Goal: Task Accomplishment & Management: Manage account settings

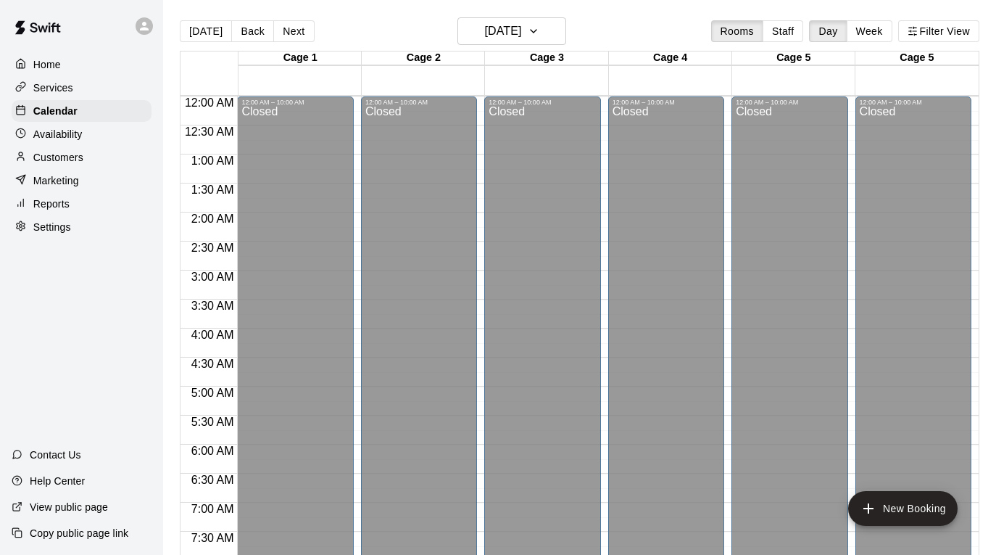
scroll to position [573, 0]
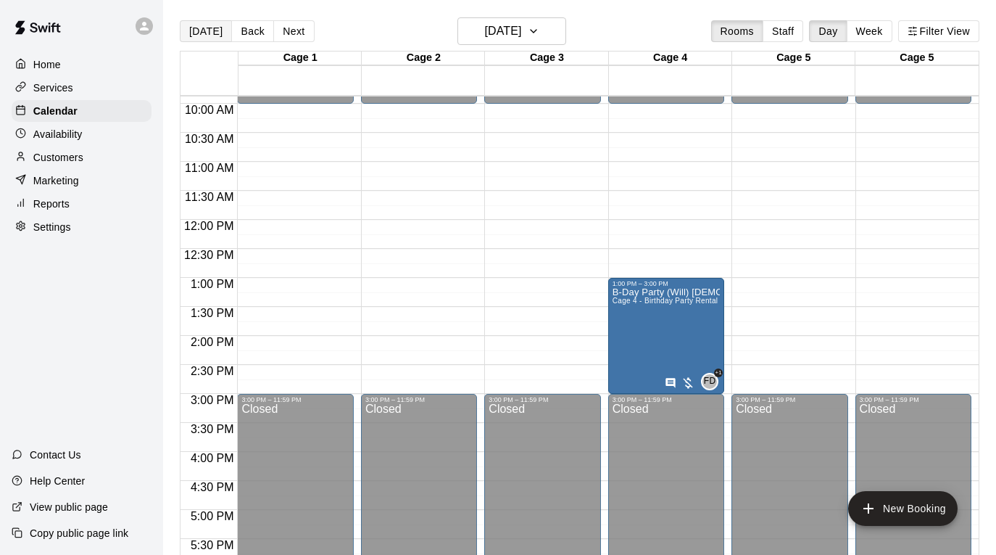
click at [189, 27] on button "[DATE]" at bounding box center [206, 31] width 52 height 22
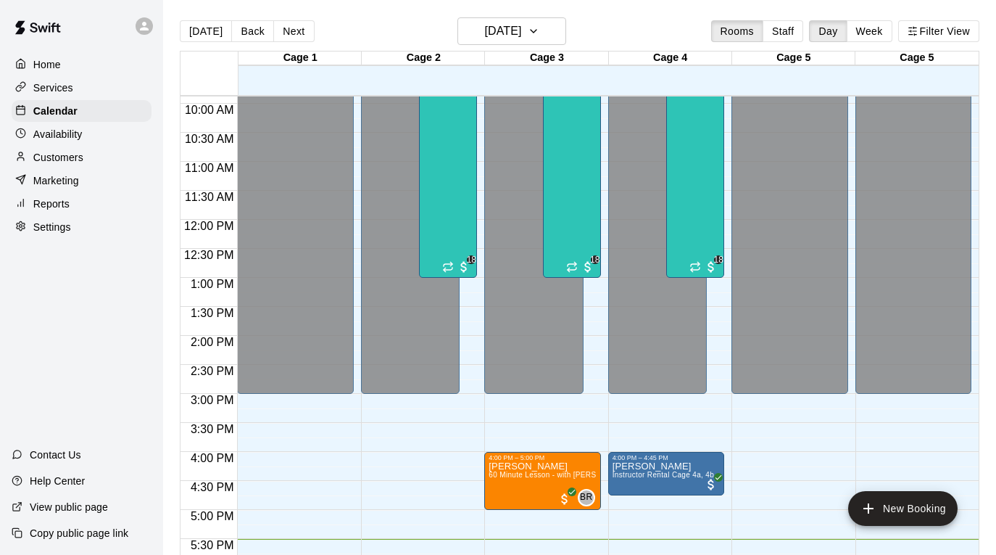
click at [107, 199] on div "Reports" at bounding box center [82, 204] width 140 height 22
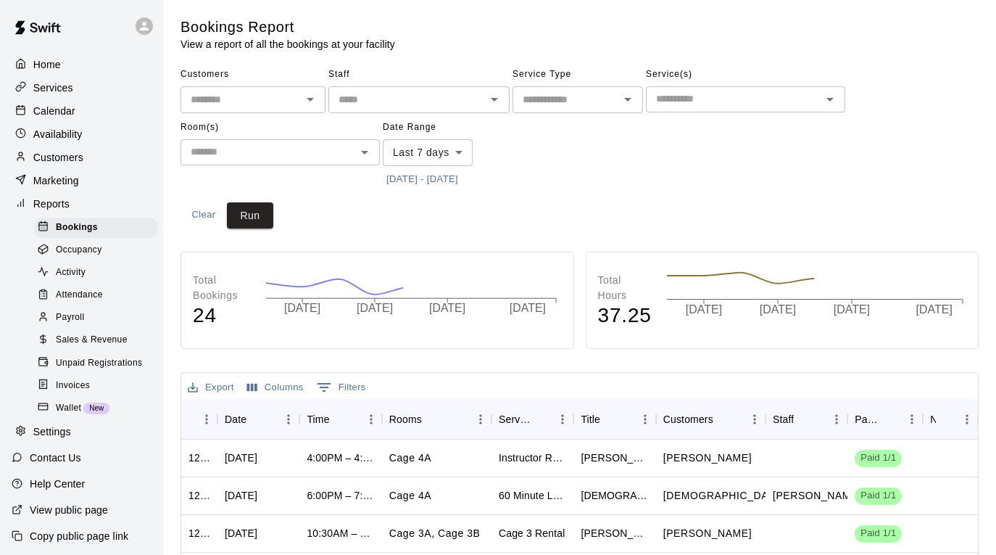
click at [108, 342] on span "Sales & Revenue" at bounding box center [92, 340] width 72 height 15
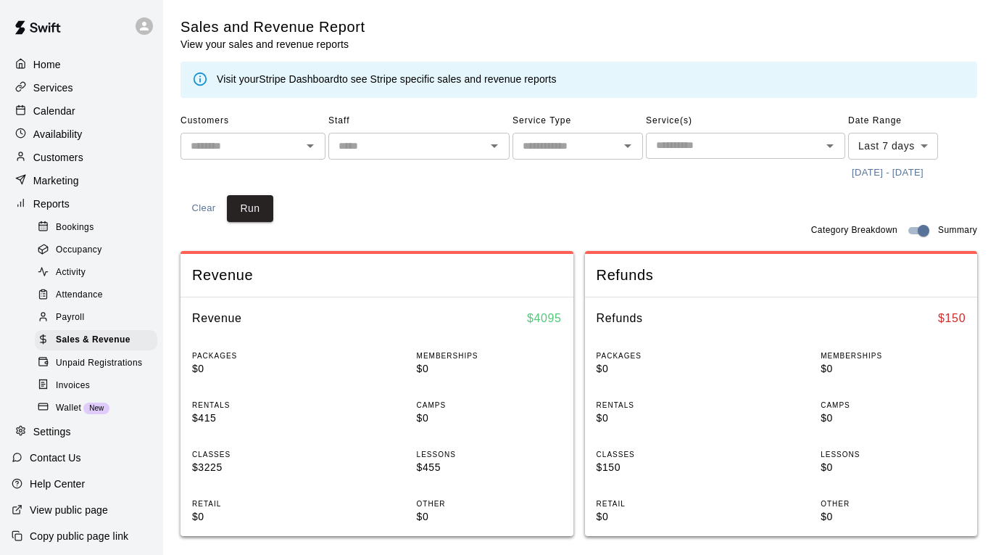
click at [466, 154] on input "text" at bounding box center [407, 146] width 149 height 18
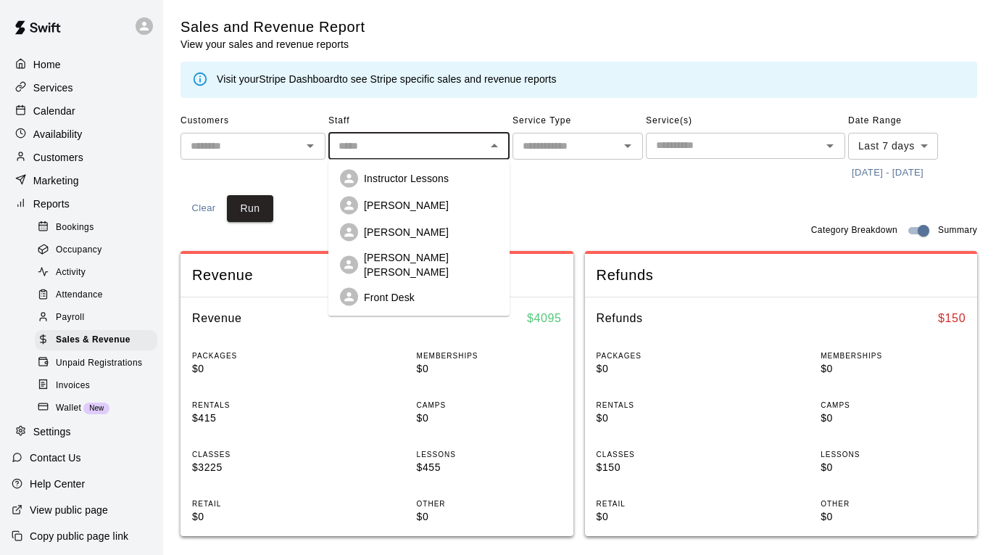
click at [445, 262] on div "[PERSON_NAME] [PERSON_NAME]" at bounding box center [431, 264] width 134 height 29
type input "**********"
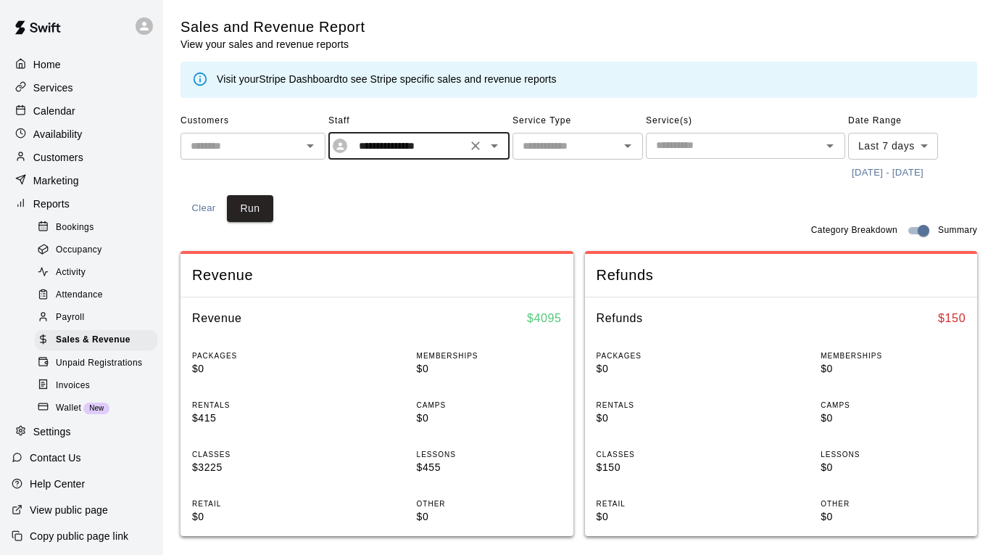
click at [603, 141] on input "text" at bounding box center [566, 146] width 98 height 18
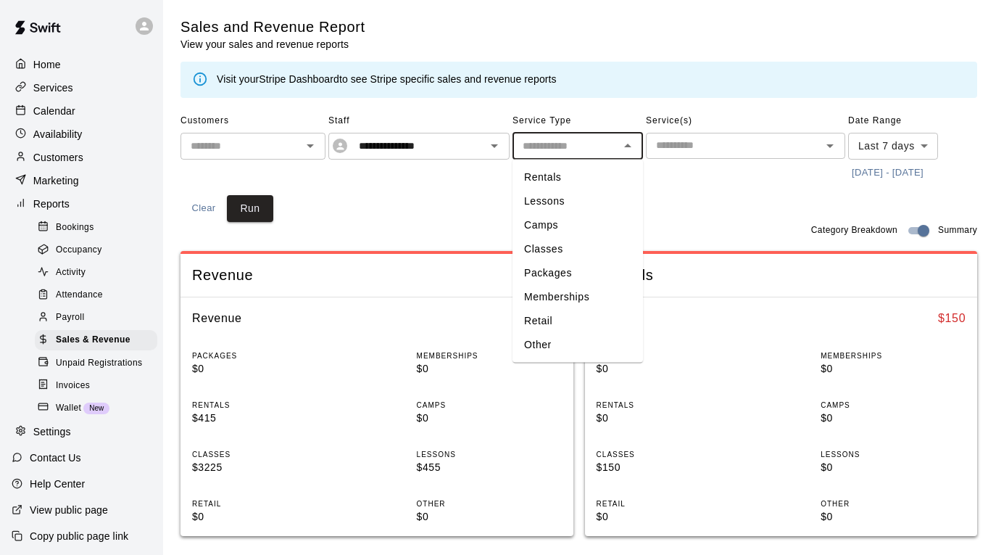
click at [458, 202] on div "**********" at bounding box center [579, 165] width 797 height 112
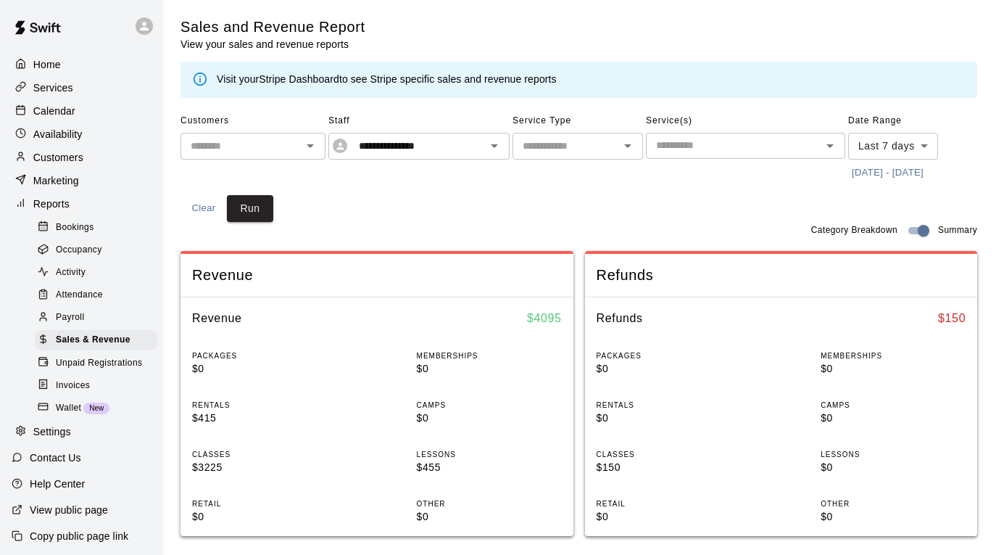
click at [900, 144] on body "**********" at bounding box center [498, 542] width 996 height 1084
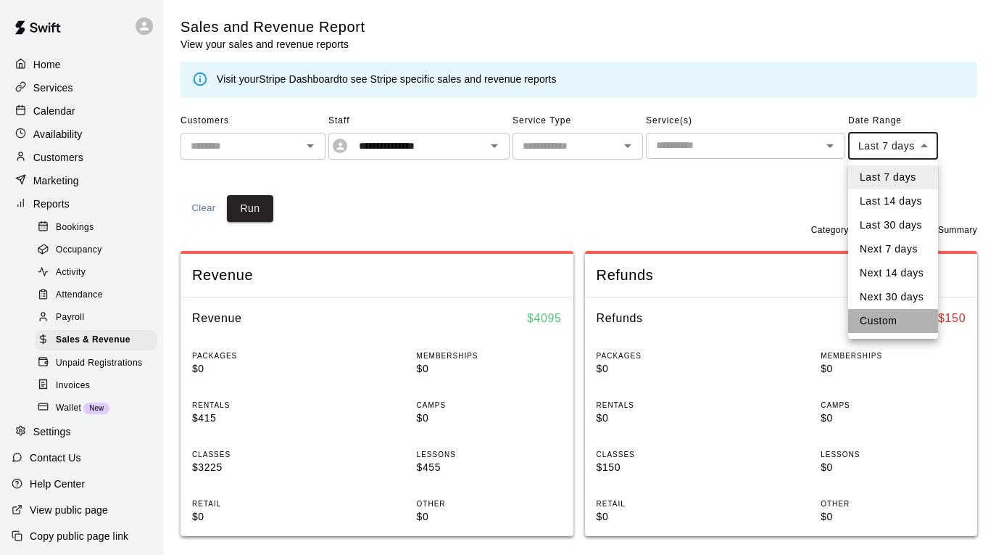
click at [890, 323] on li "Custom" at bounding box center [893, 321] width 90 height 24
type input "******"
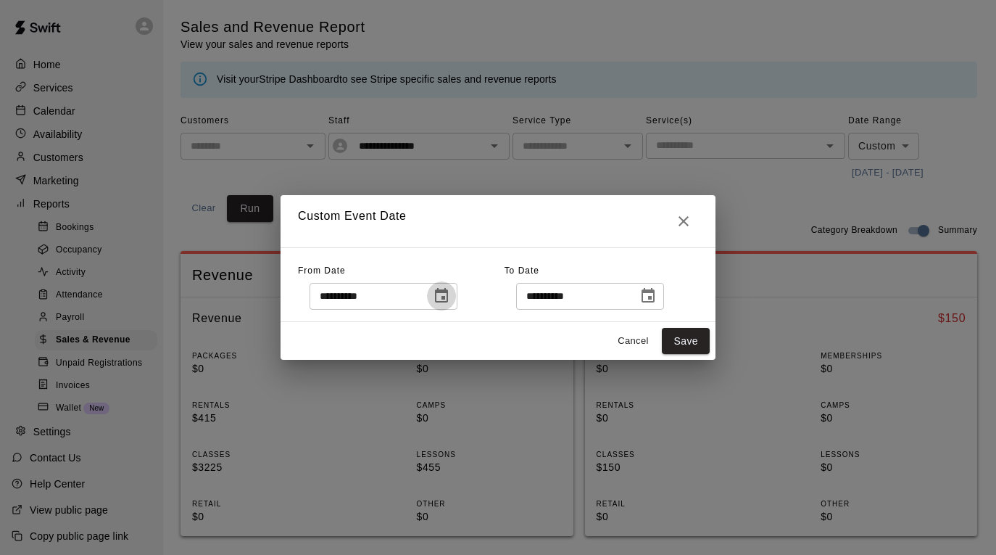
click at [450, 296] on icon "Choose date, selected date is Aug 4, 2025" at bounding box center [441, 295] width 17 height 17
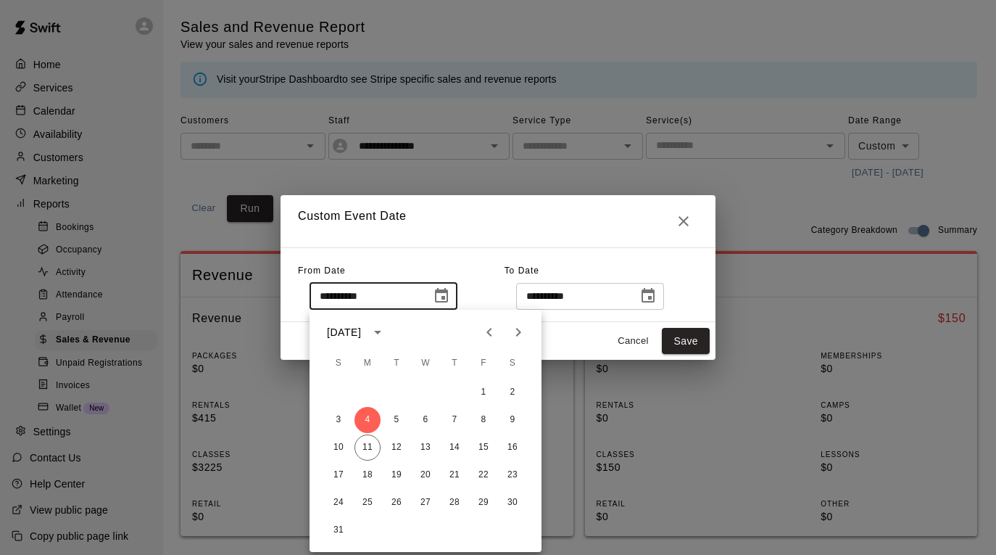
click at [495, 333] on icon "Previous month" at bounding box center [489, 331] width 17 height 17
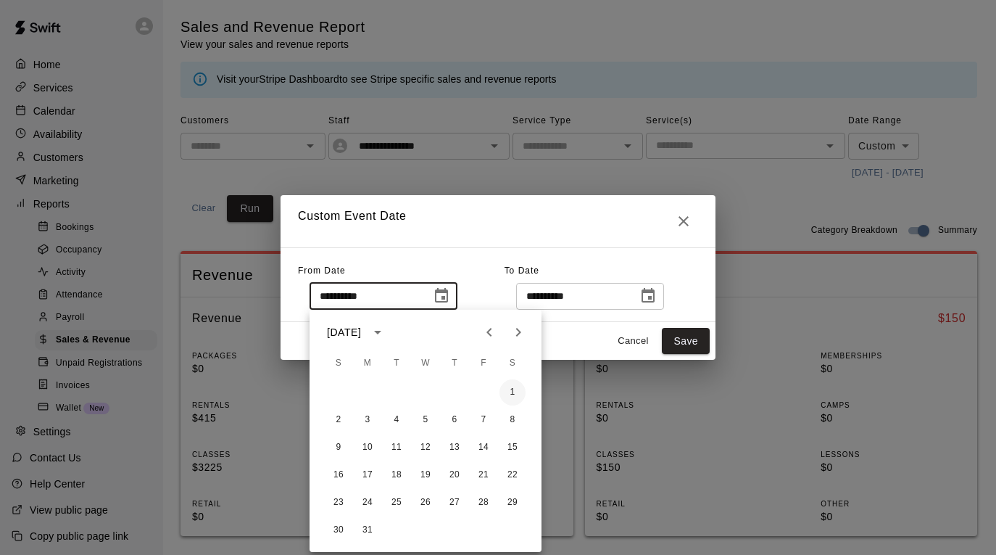
click at [515, 386] on button "1" at bounding box center [513, 392] width 26 height 26
type input "**********"
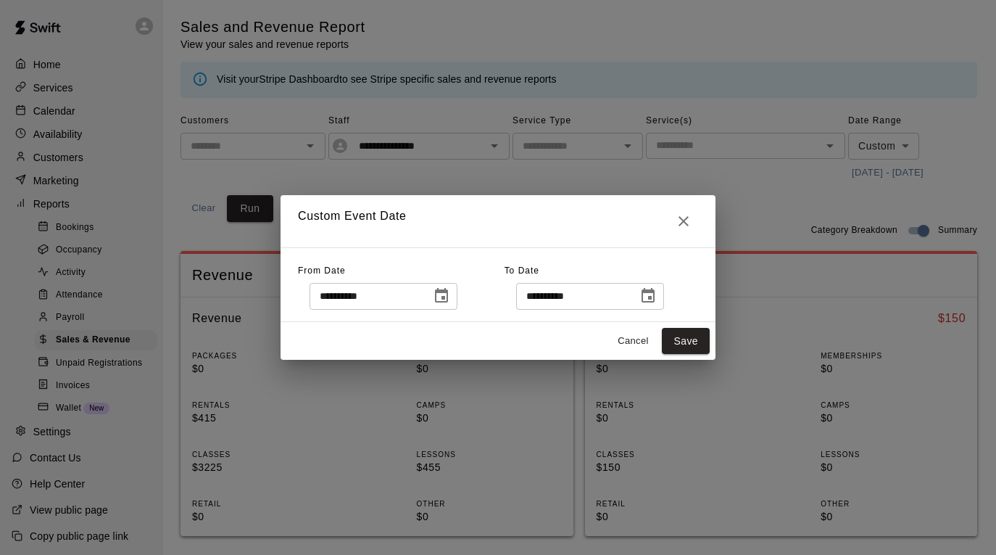
click at [647, 298] on icon "Choose date, selected date is Aug 11, 2025" at bounding box center [648, 295] width 13 height 15
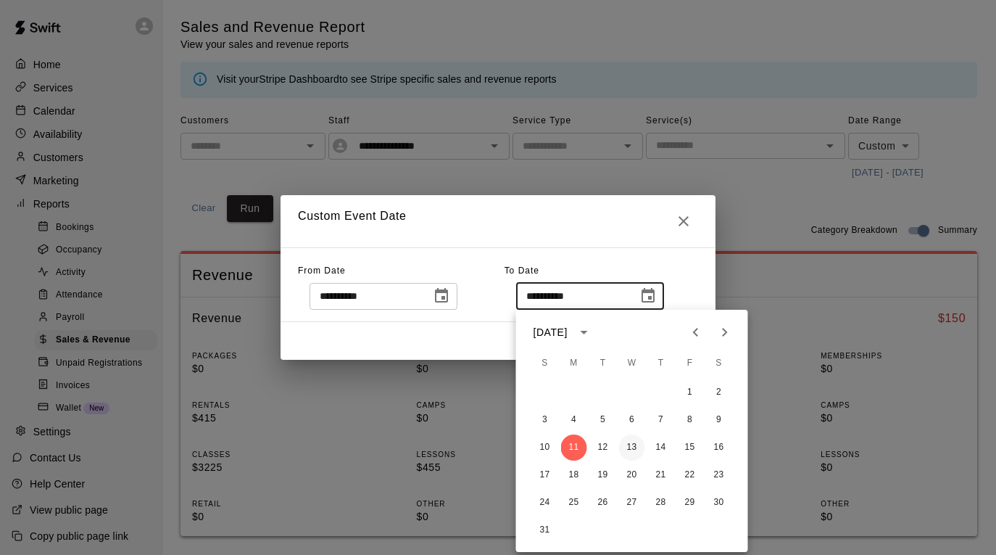
click at [627, 447] on button "13" at bounding box center [632, 447] width 26 height 26
type input "**********"
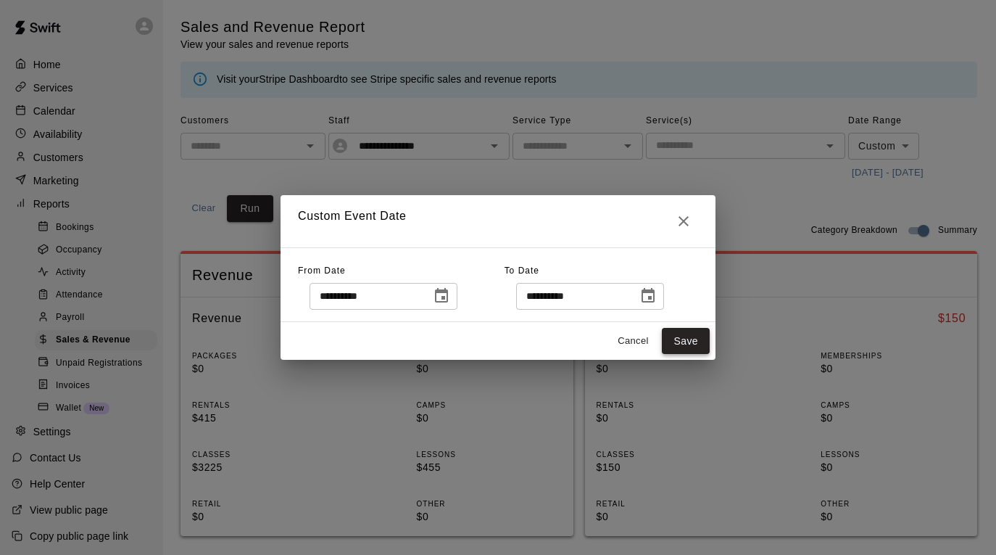
click at [688, 343] on button "Save" at bounding box center [686, 341] width 48 height 27
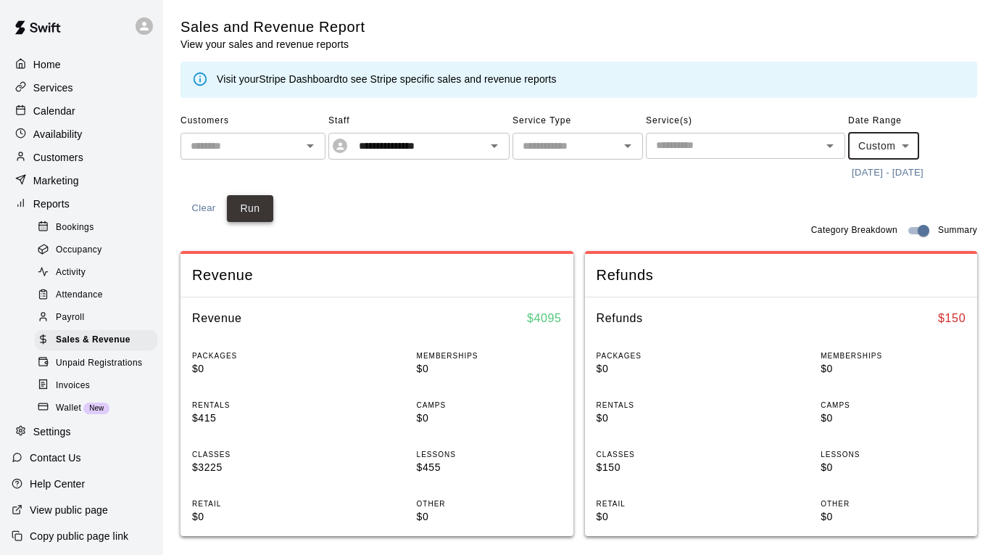
click at [249, 204] on button "Run" at bounding box center [250, 208] width 46 height 27
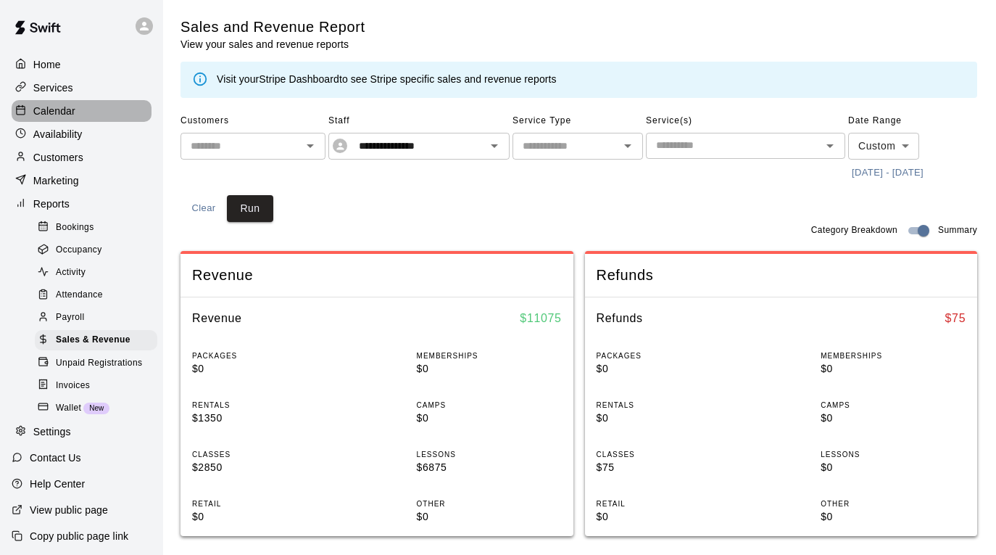
click at [79, 115] on div "Calendar" at bounding box center [82, 111] width 140 height 22
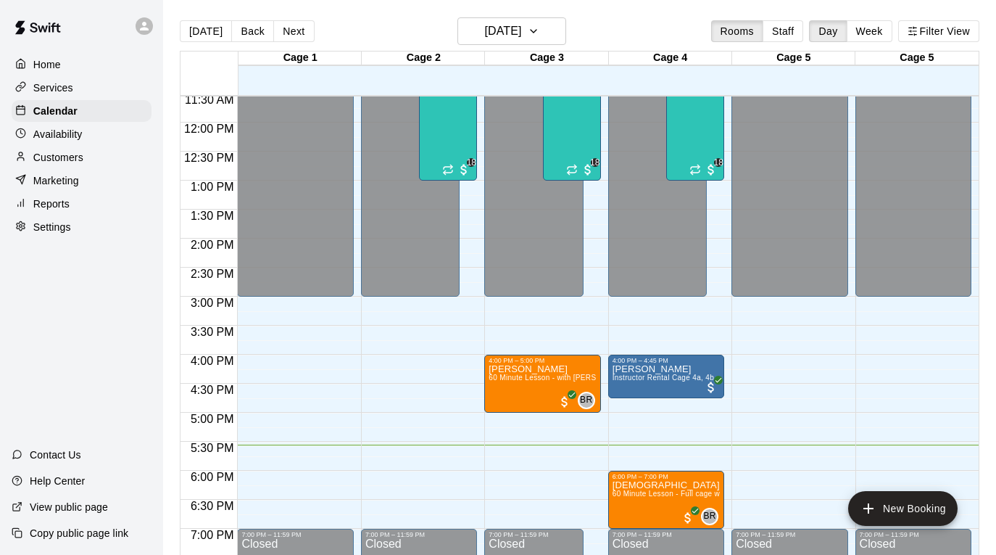
scroll to position [452, 0]
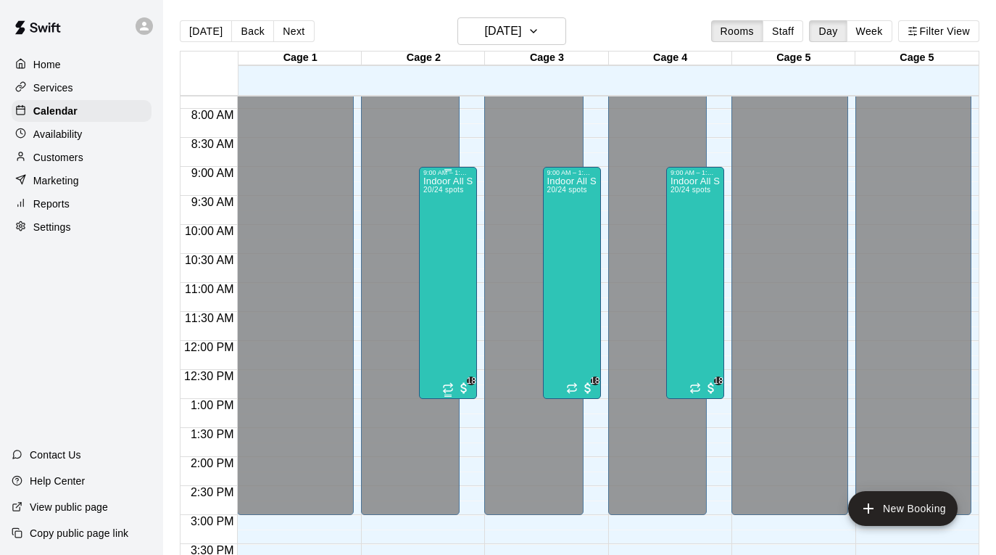
click at [449, 206] on div "Indoor All Sports Camp- Summer (8/11-8/15) 20/24 spots" at bounding box center [447, 453] width 49 height 555
click at [440, 195] on icon "edit" at bounding box center [438, 191] width 17 height 17
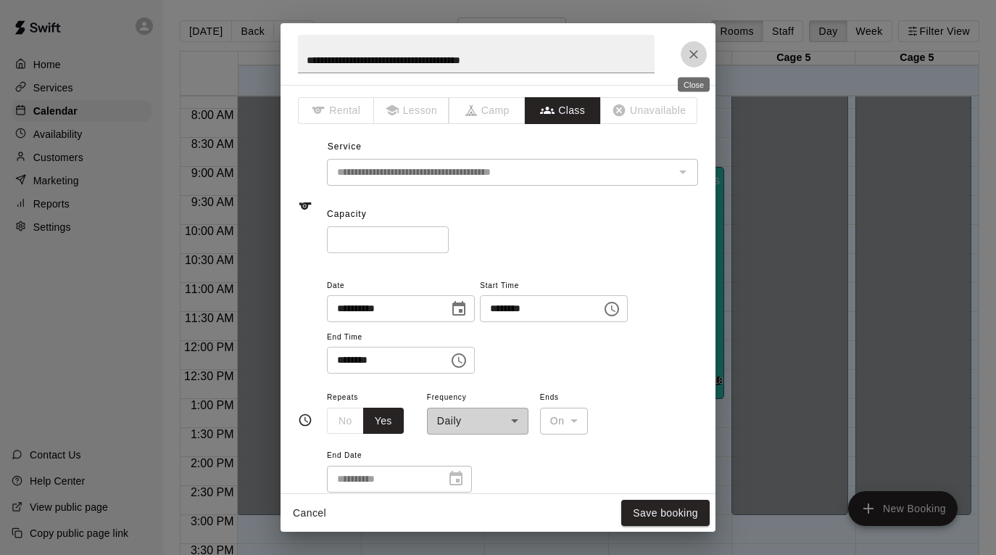
click at [692, 60] on icon "Close" at bounding box center [694, 54] width 15 height 15
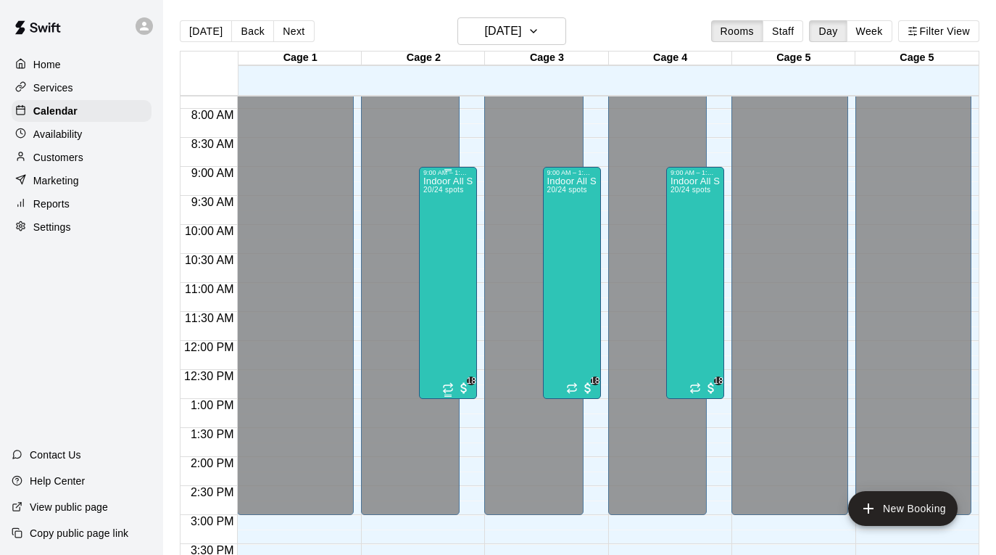
click at [462, 209] on div "Indoor All Sports Camp- Summer (8/11-8/15) 20/24 spots" at bounding box center [447, 453] width 49 height 555
click at [426, 221] on button "edit" at bounding box center [438, 226] width 29 height 28
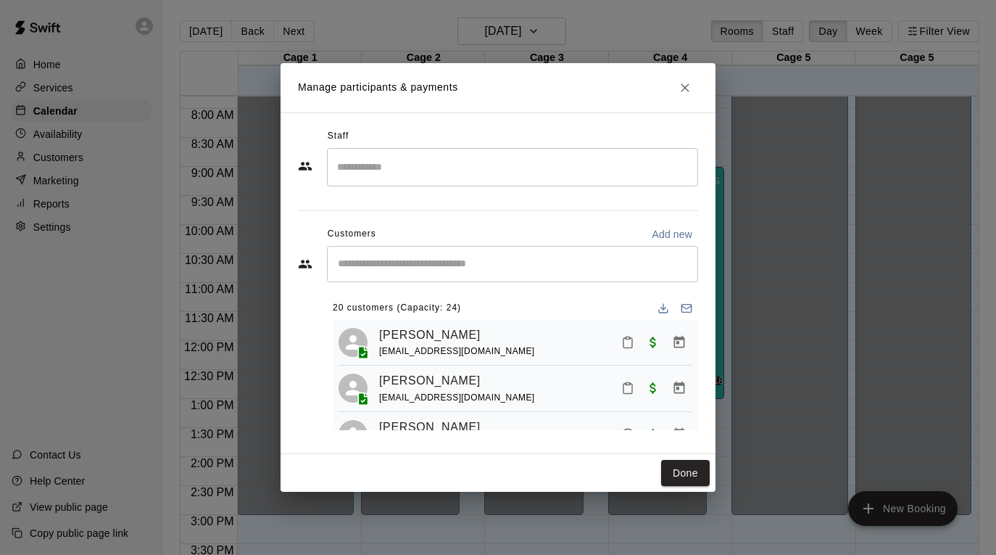
click at [423, 175] on input "Search staff" at bounding box center [513, 166] width 358 height 25
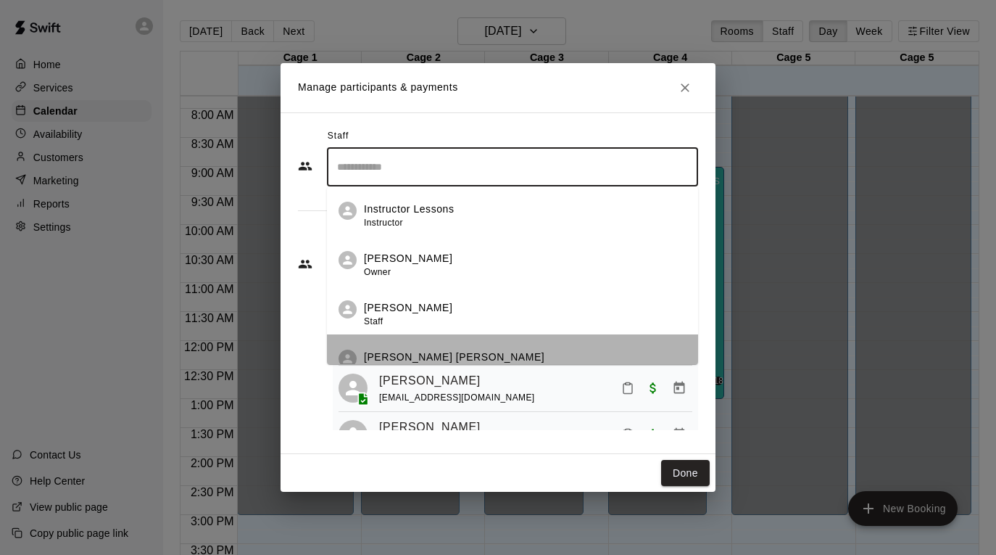
click at [421, 349] on p "[PERSON_NAME] [PERSON_NAME]" at bounding box center [454, 356] width 181 height 15
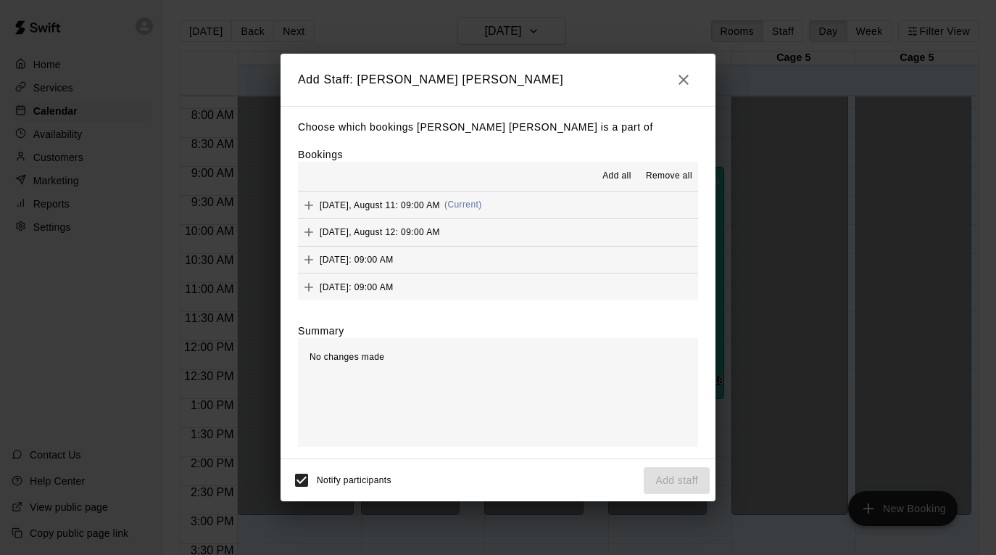
click at [613, 165] on button "Add all" at bounding box center [617, 176] width 46 height 23
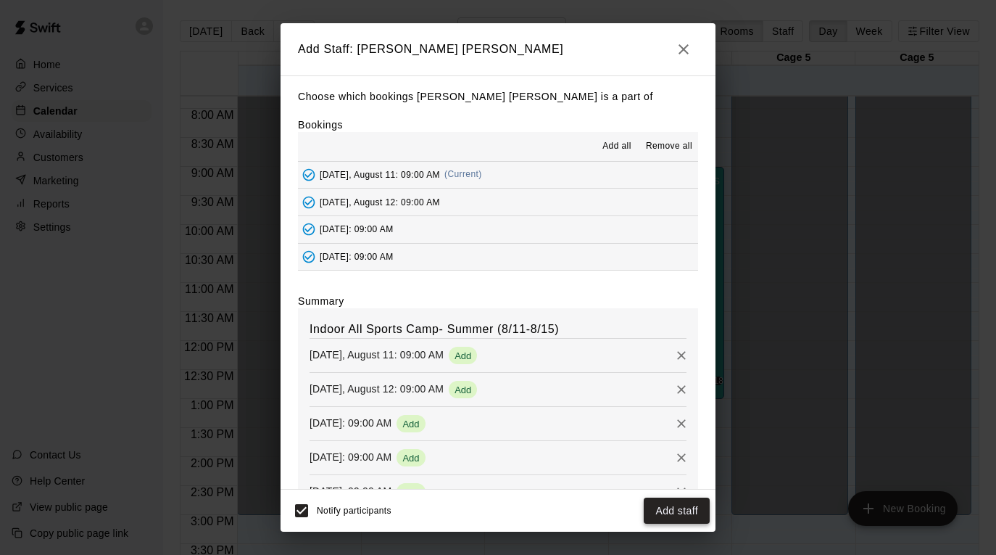
click at [672, 497] on button "Add staff" at bounding box center [677, 510] width 66 height 27
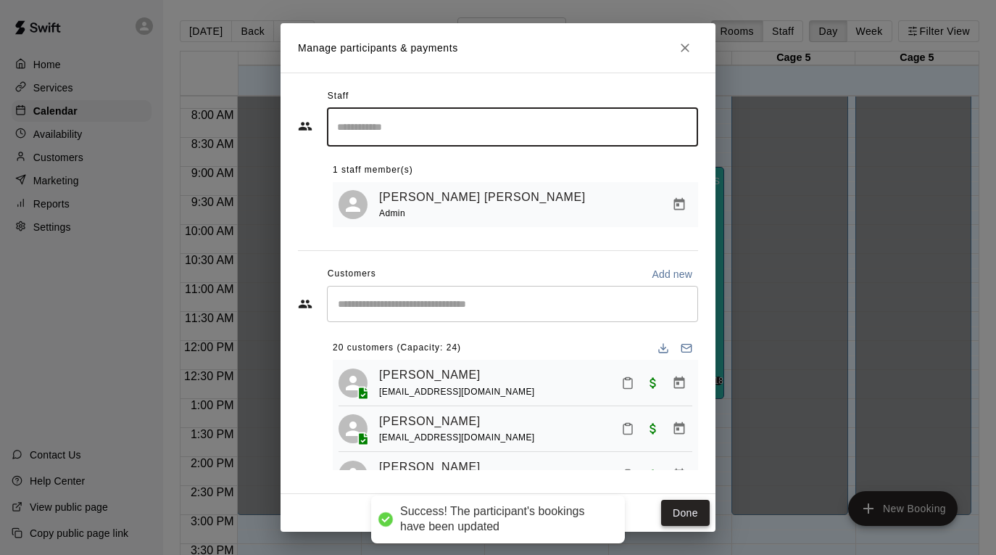
click at [675, 510] on button "Done" at bounding box center [685, 513] width 49 height 27
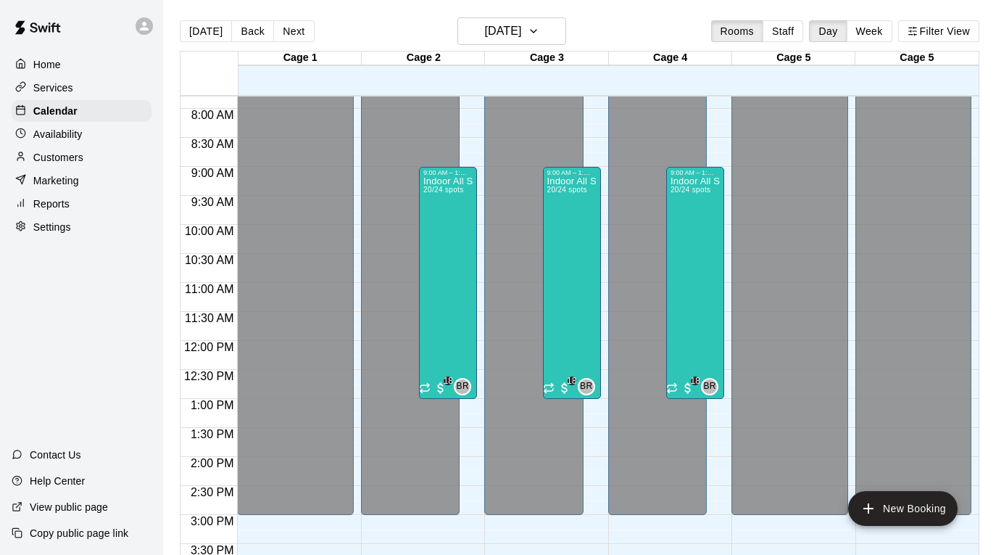
click at [98, 199] on div "Reports" at bounding box center [82, 204] width 140 height 22
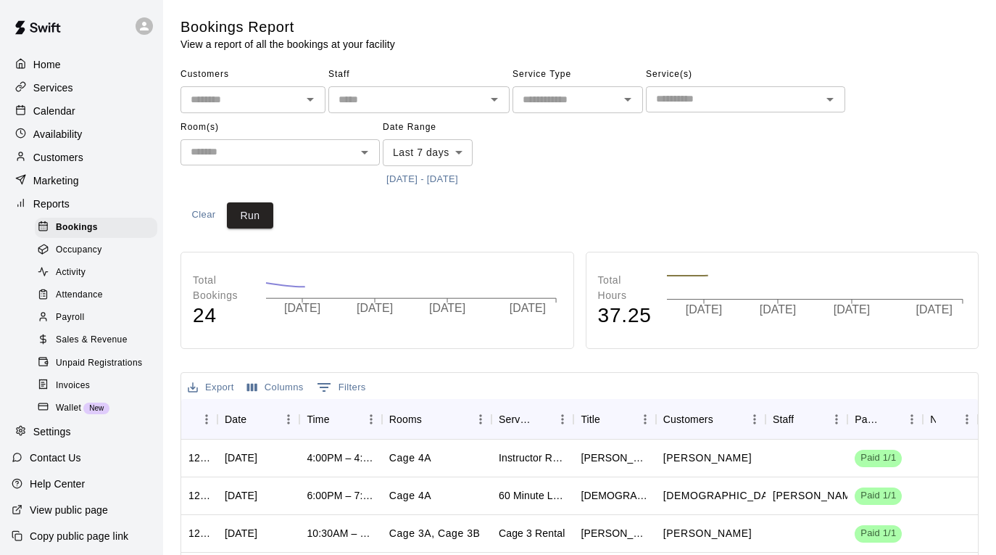
click at [104, 344] on span "Sales & Revenue" at bounding box center [92, 340] width 72 height 15
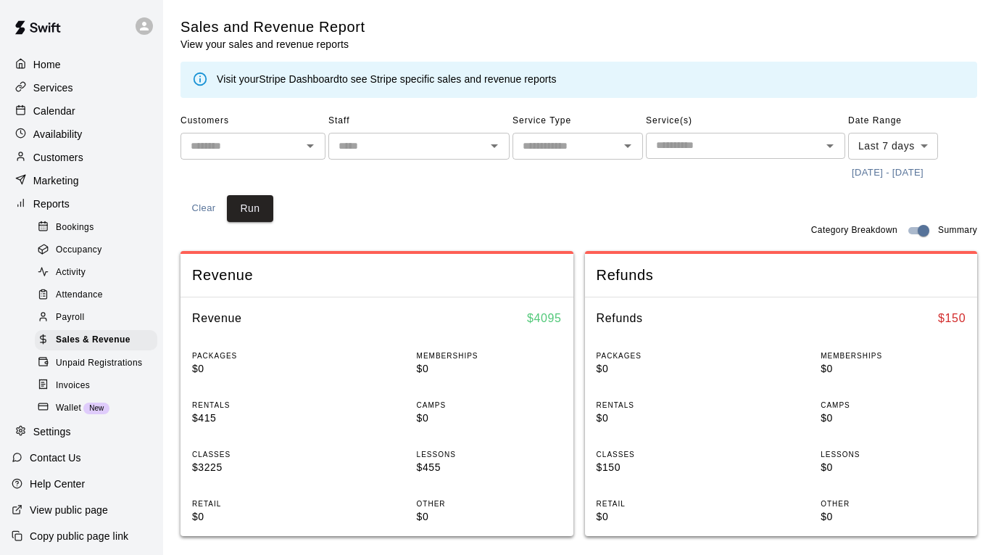
click at [499, 148] on icon "Open" at bounding box center [494, 145] width 17 height 17
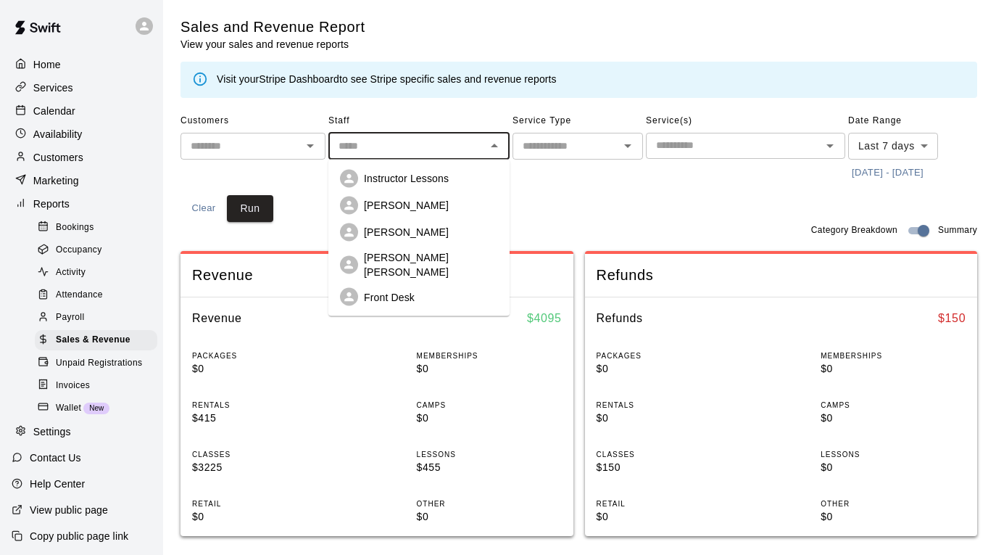
click at [447, 252] on div "[PERSON_NAME] [PERSON_NAME]" at bounding box center [431, 264] width 134 height 29
type input "**********"
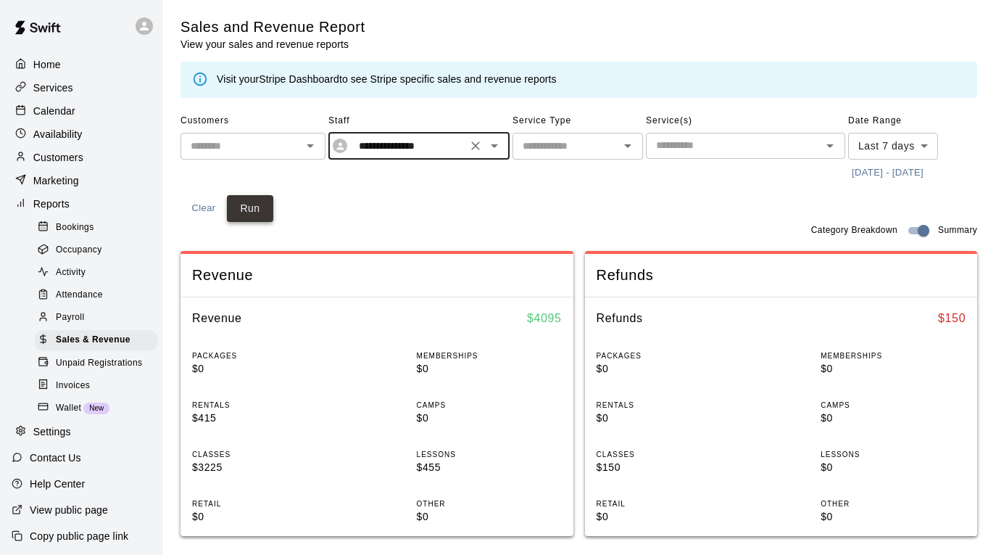
click at [249, 208] on button "Run" at bounding box center [250, 208] width 46 height 27
click at [906, 143] on body "**********" at bounding box center [498, 542] width 996 height 1084
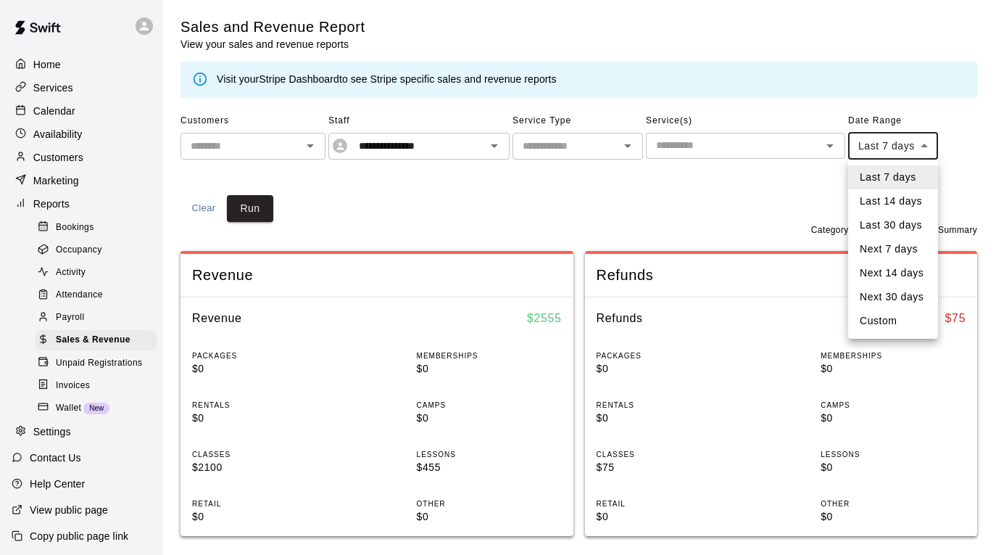
click at [894, 311] on li "Custom" at bounding box center [893, 321] width 90 height 24
type input "******"
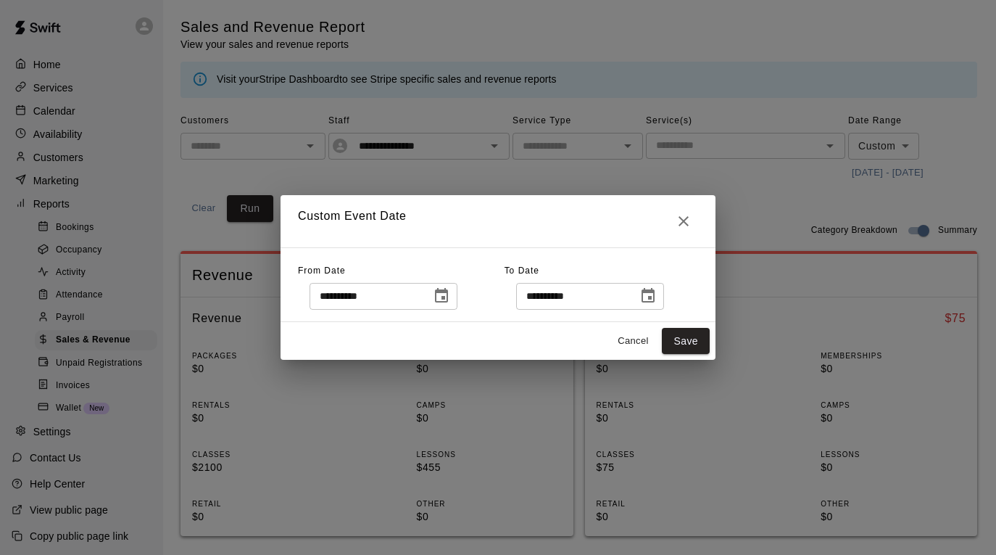
click at [445, 295] on icon "Choose date, selected date is Aug 4, 2025" at bounding box center [441, 295] width 17 height 17
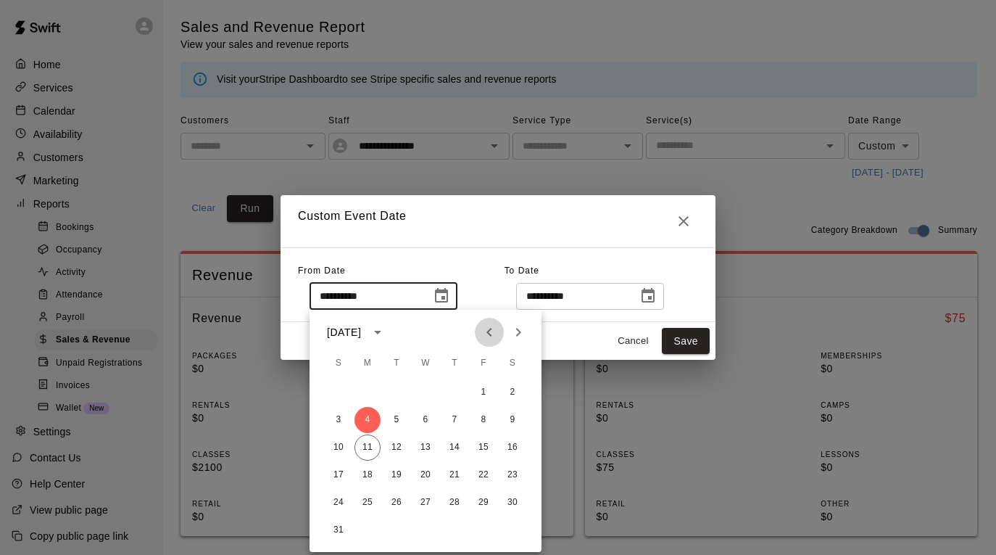
click at [482, 334] on icon "Previous month" at bounding box center [489, 331] width 17 height 17
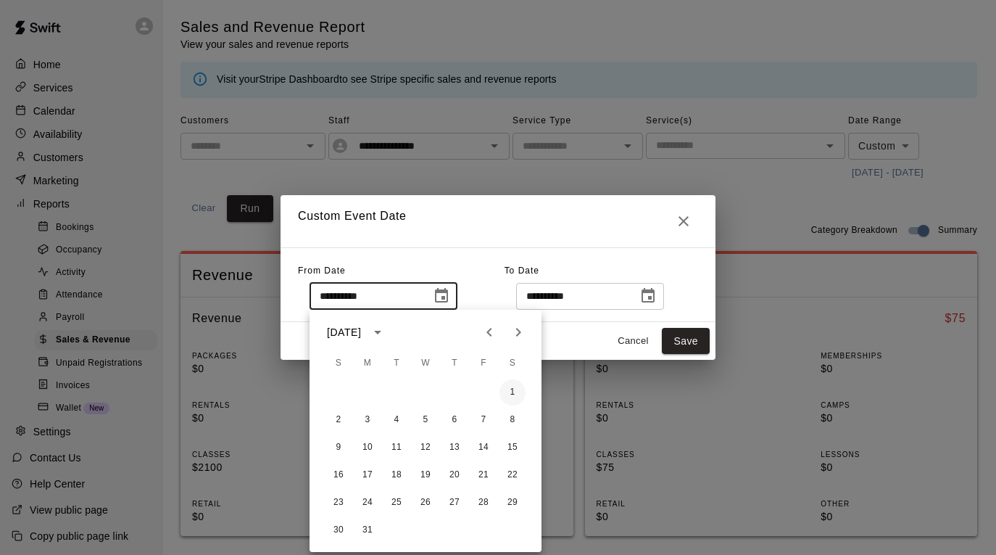
click at [516, 395] on button "1" at bounding box center [513, 392] width 26 height 26
type input "**********"
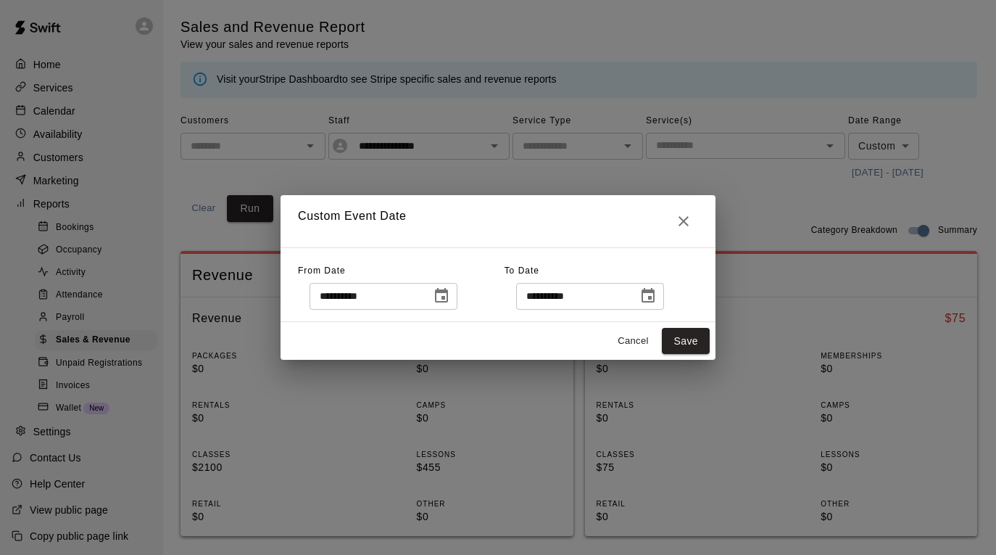
click at [657, 298] on icon "Choose date, selected date is Aug 11, 2025" at bounding box center [648, 295] width 17 height 17
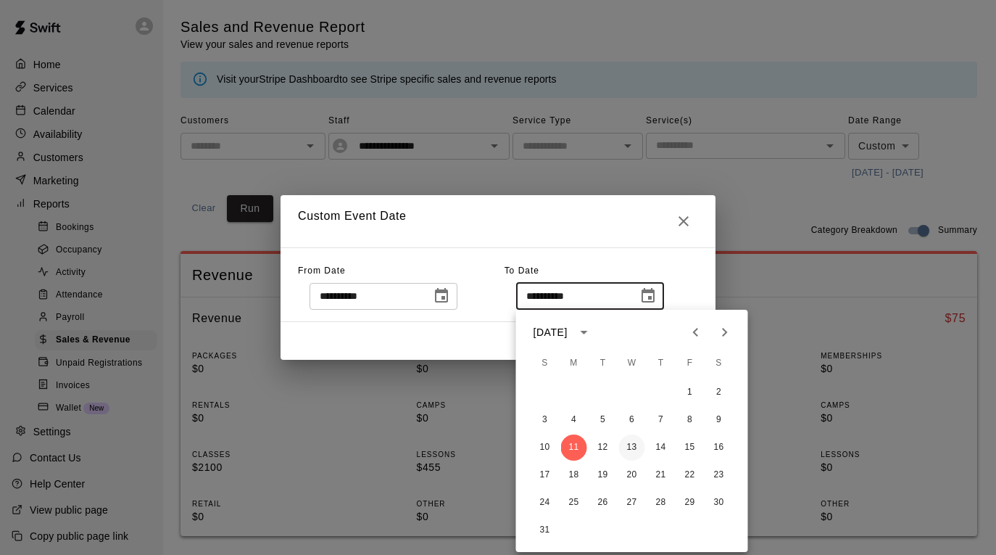
click at [629, 450] on button "13" at bounding box center [632, 447] width 26 height 26
type input "**********"
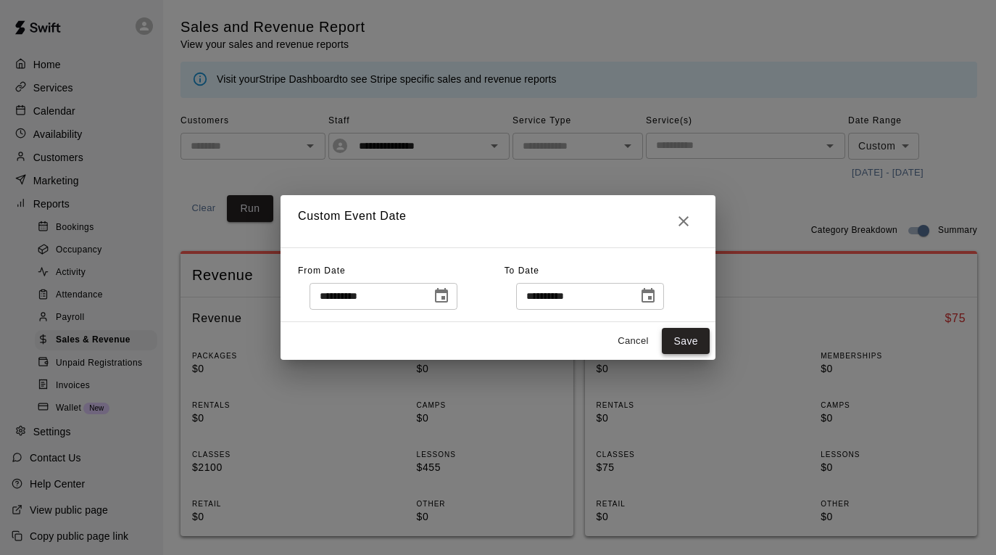
click at [685, 338] on button "Save" at bounding box center [686, 341] width 48 height 27
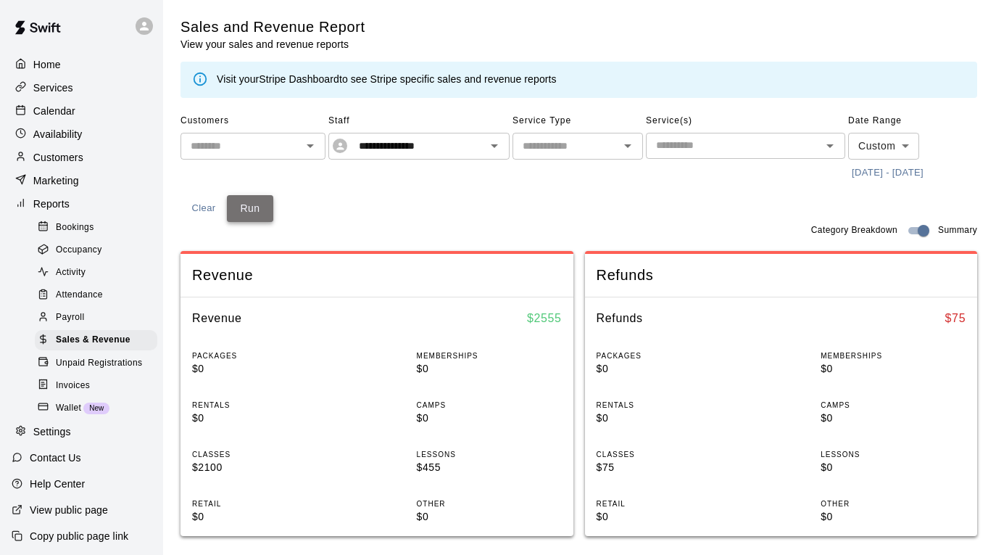
click at [246, 204] on button "Run" at bounding box center [250, 208] width 46 height 27
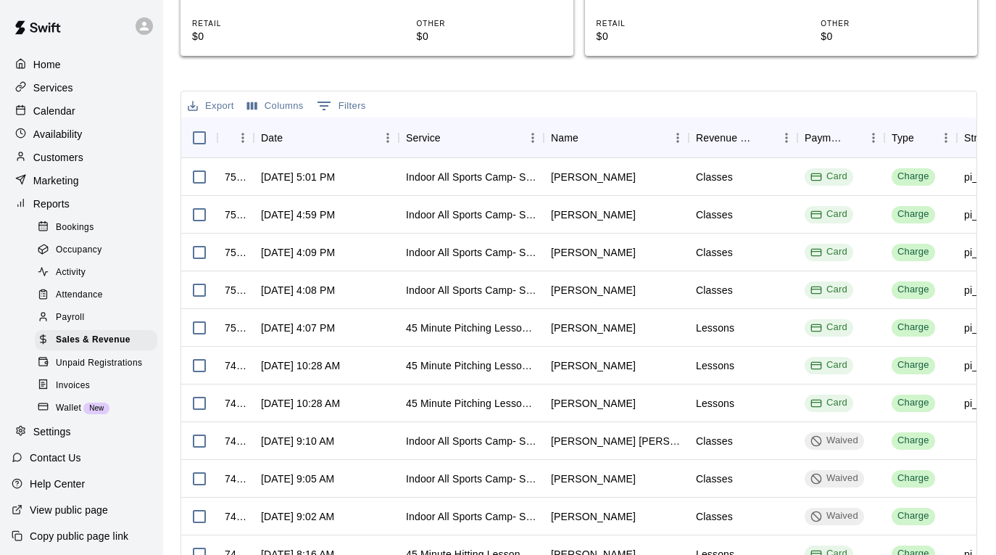
scroll to position [500, 0]
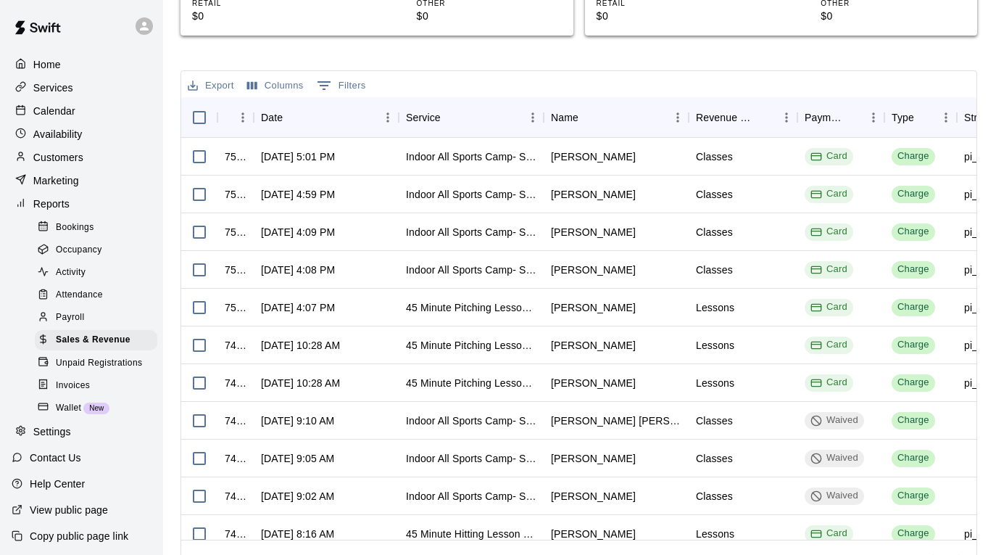
click at [94, 119] on div "Calendar" at bounding box center [82, 111] width 140 height 22
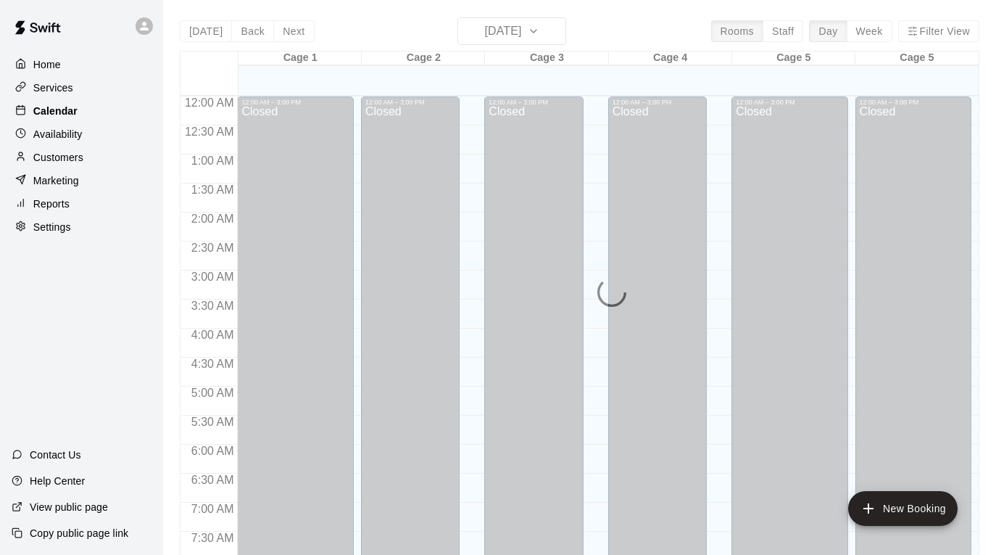
scroll to position [874, 0]
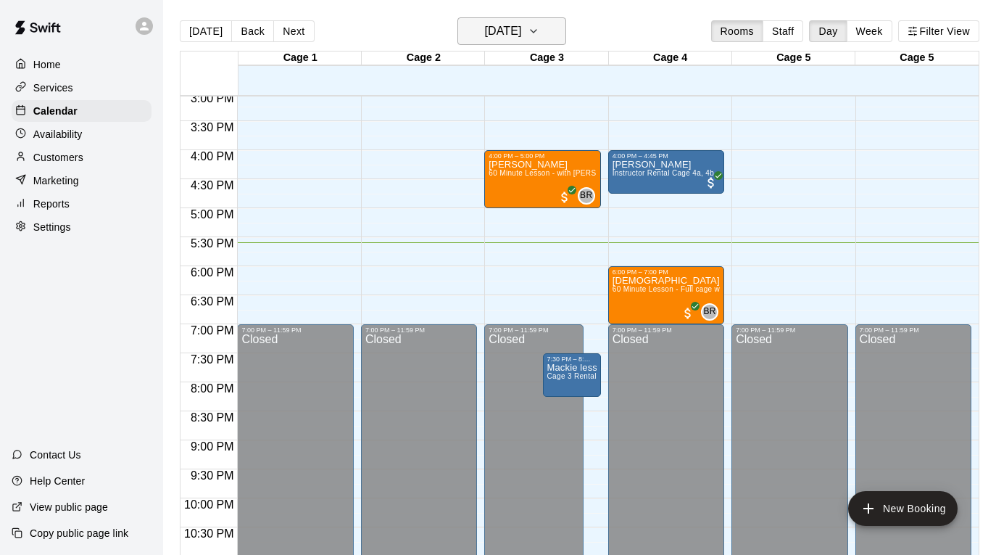
click at [539, 38] on icon "button" at bounding box center [534, 30] width 12 height 17
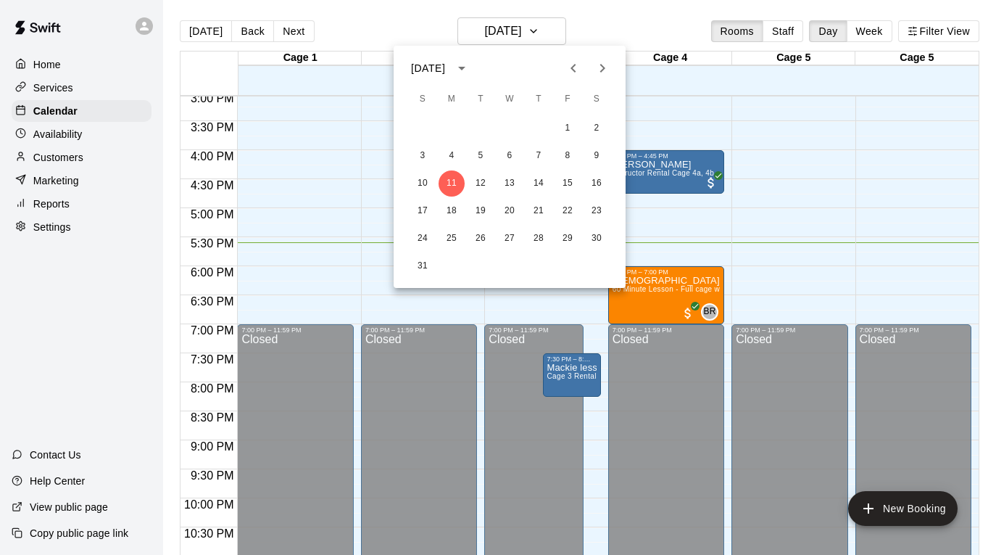
click at [574, 74] on icon "Previous month" at bounding box center [573, 67] width 17 height 17
click at [455, 241] on button "30" at bounding box center [452, 239] width 26 height 26
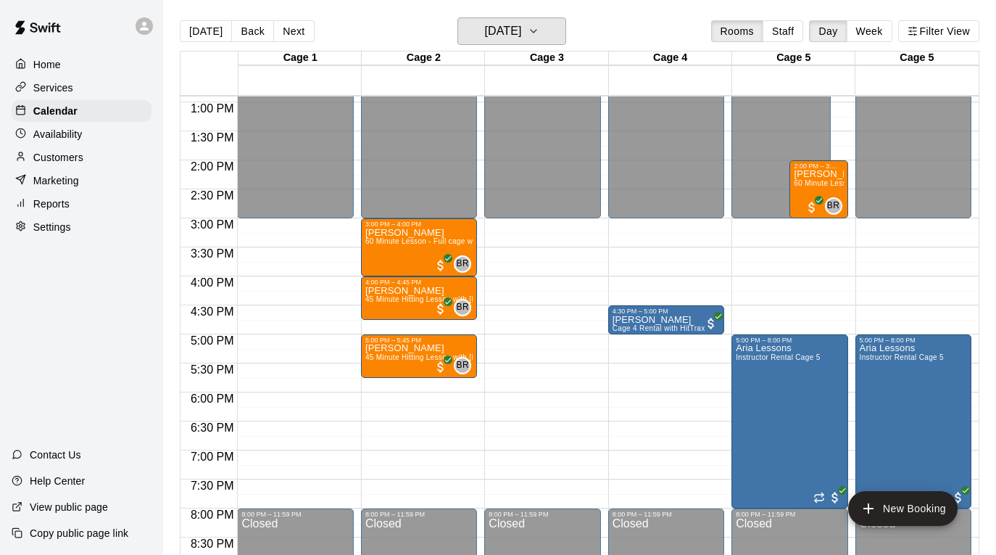
scroll to position [708, 0]
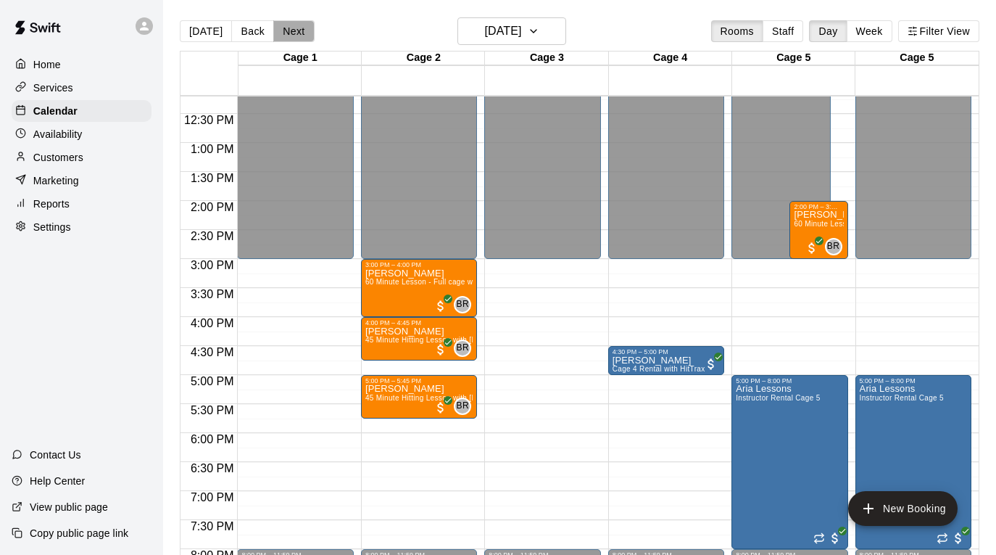
click at [299, 28] on button "Next" at bounding box center [293, 31] width 41 height 22
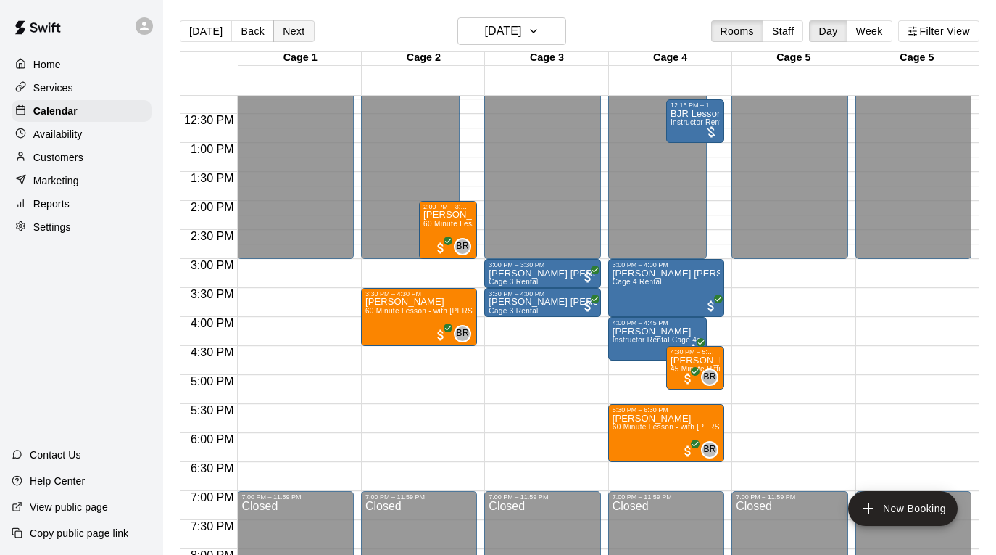
click at [299, 28] on button "Next" at bounding box center [293, 31] width 41 height 22
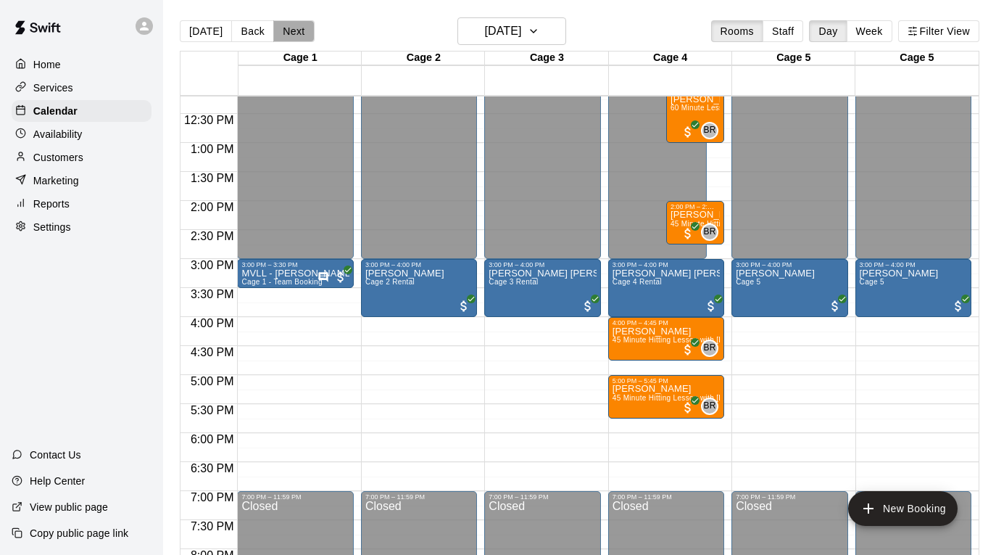
click at [299, 28] on button "Next" at bounding box center [293, 31] width 41 height 22
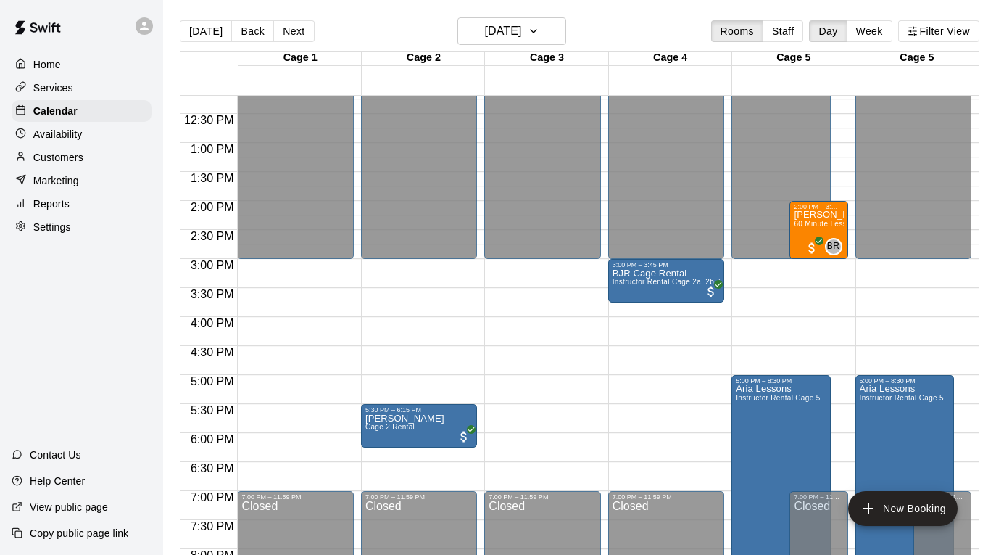
click at [494, 46] on div "[DATE] Back [DATE][DATE] Rooms Staff Day Week Filter View" at bounding box center [580, 33] width 800 height 33
click at [499, 34] on h6 "[DATE]" at bounding box center [502, 31] width 37 height 20
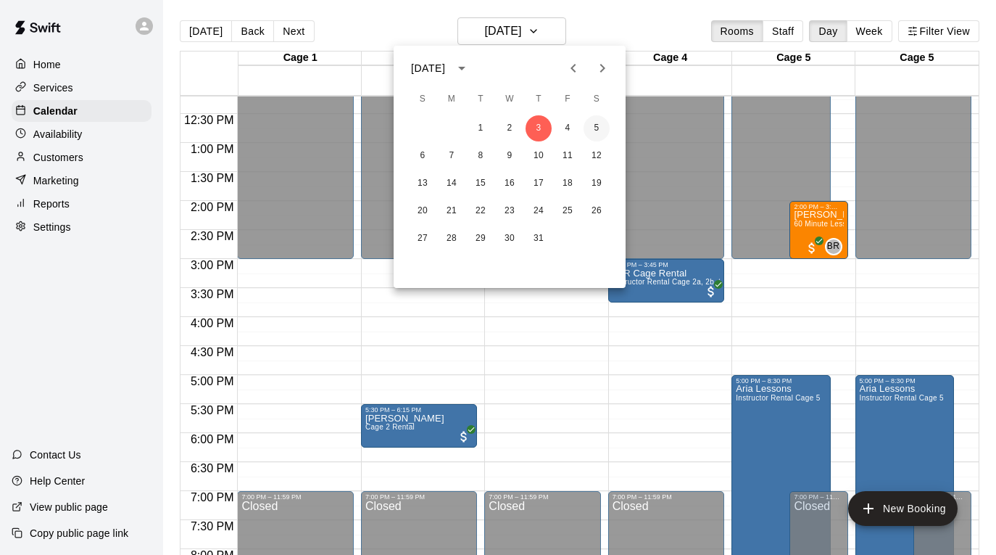
click at [598, 130] on button "5" at bounding box center [597, 128] width 26 height 26
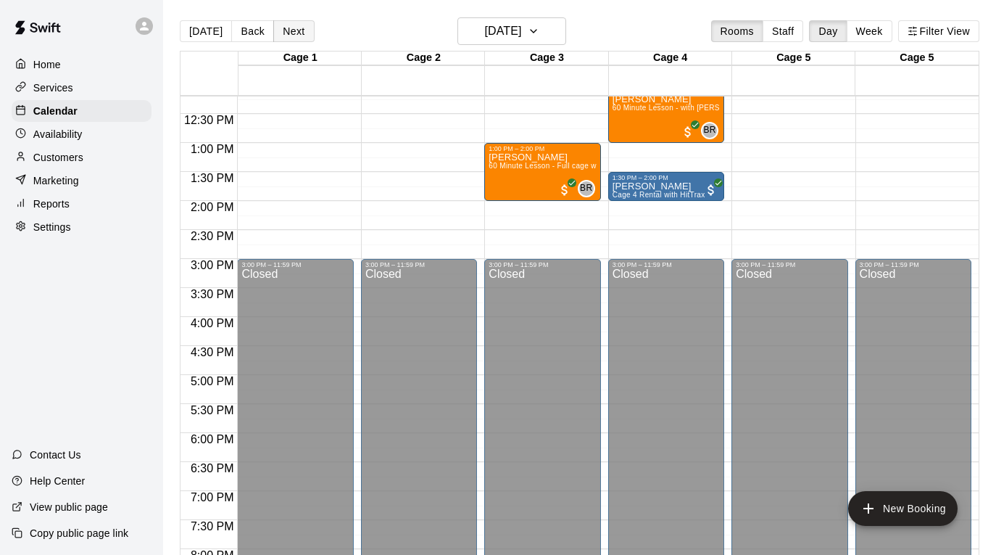
click at [291, 28] on button "Next" at bounding box center [293, 31] width 41 height 22
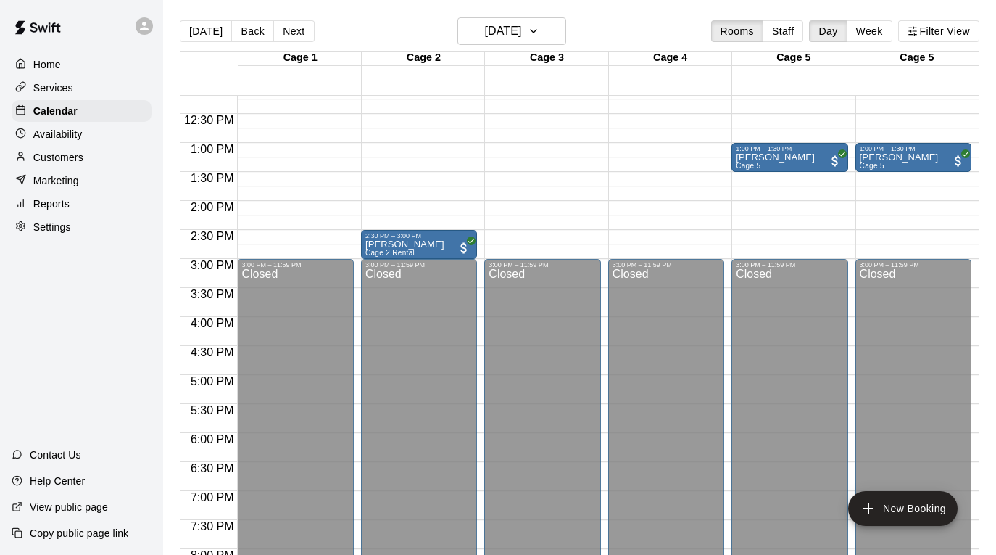
scroll to position [695, 0]
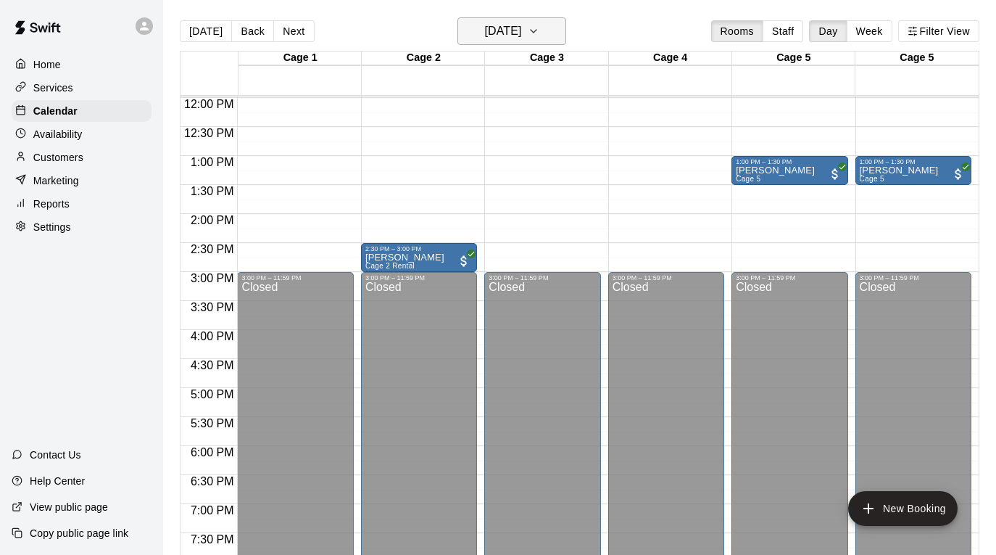
click at [521, 38] on h6 "[DATE]" at bounding box center [502, 31] width 37 height 20
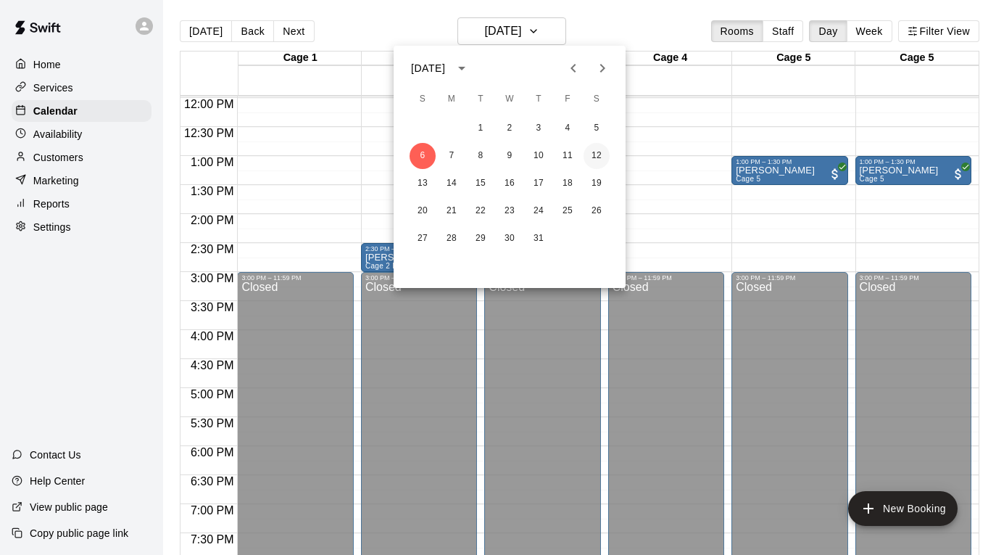
click at [601, 159] on button "12" at bounding box center [597, 156] width 26 height 26
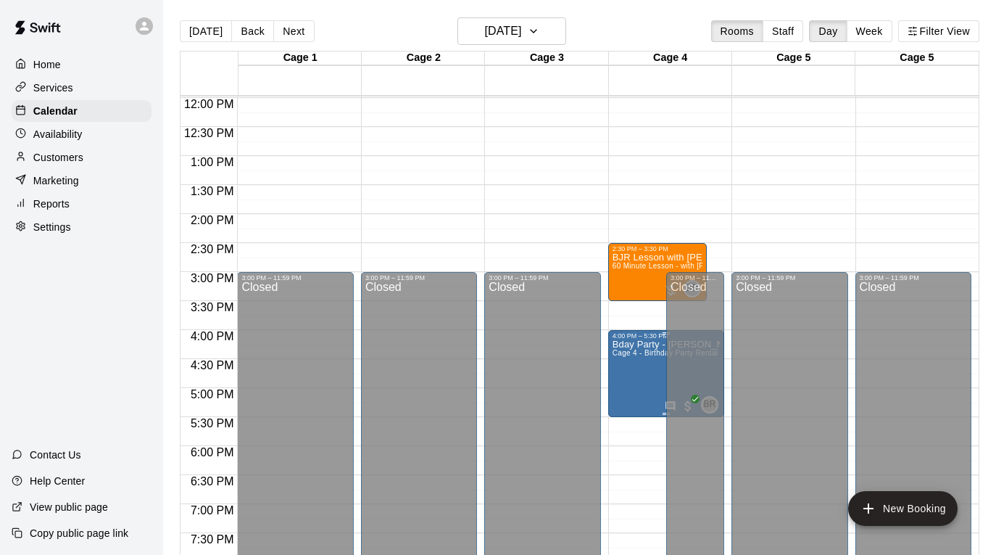
click at [626, 386] on img "edit" at bounding box center [627, 389] width 17 height 17
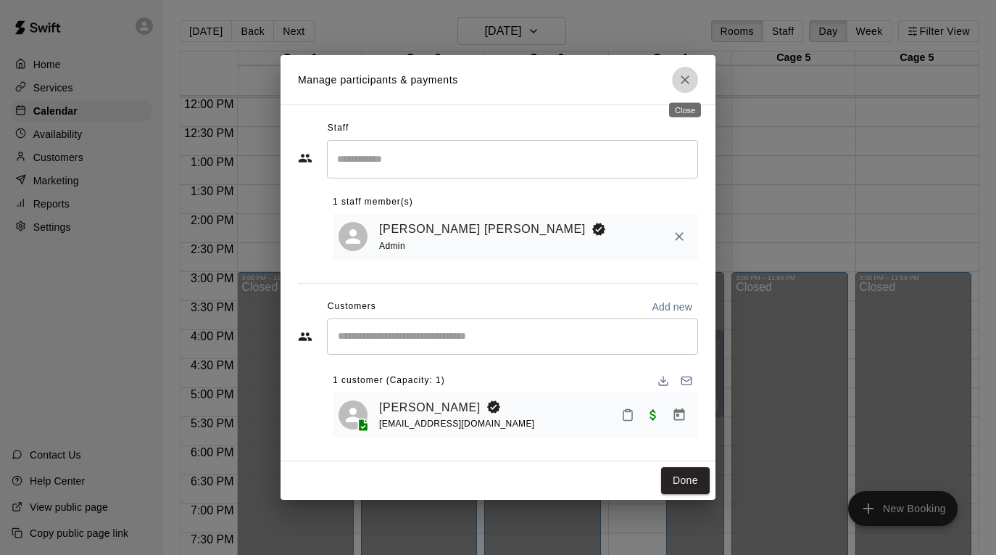
click at [682, 80] on icon "Close" at bounding box center [685, 80] width 15 height 15
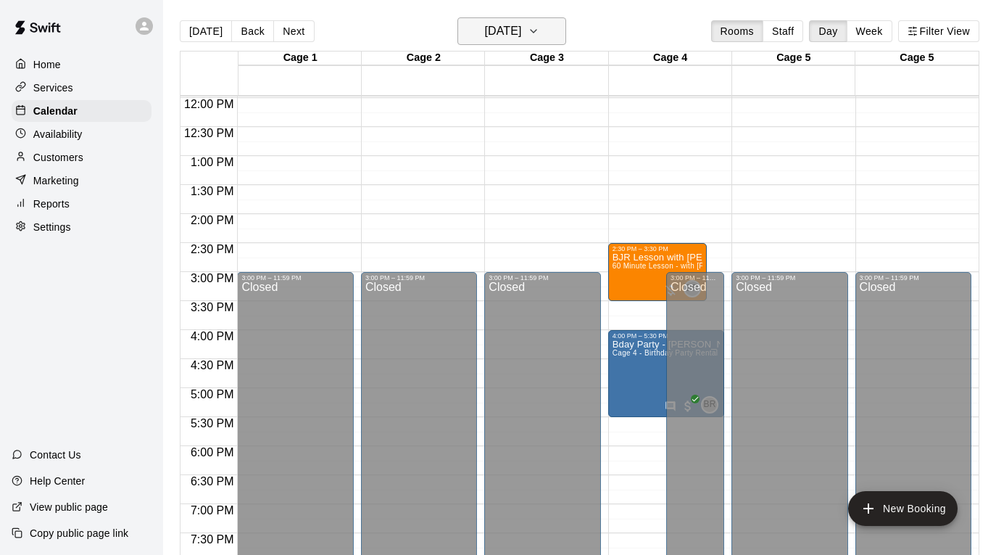
click at [521, 29] on h6 "[DATE]" at bounding box center [502, 31] width 37 height 20
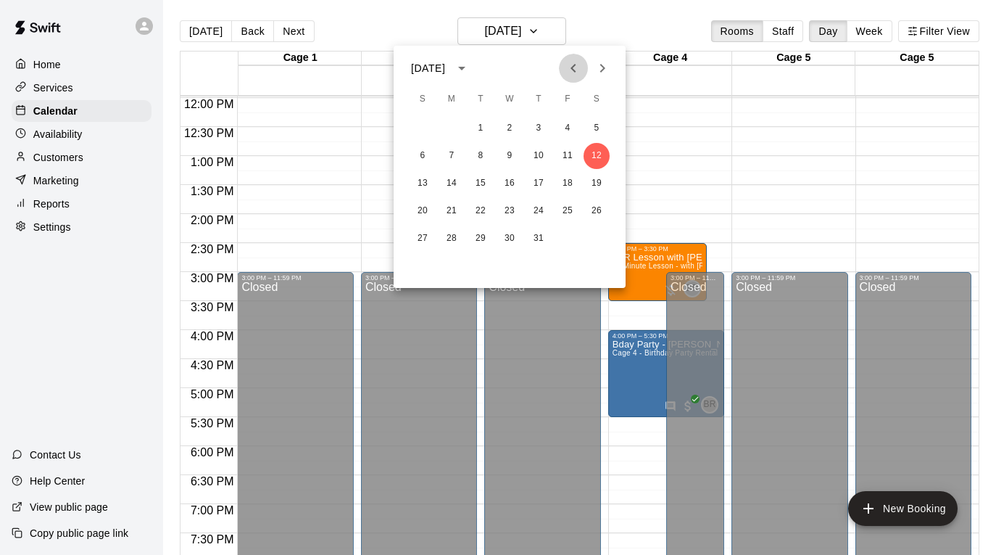
click at [574, 73] on icon "Previous month" at bounding box center [573, 67] width 17 height 17
click at [599, 157] on button "14" at bounding box center [597, 156] width 26 height 26
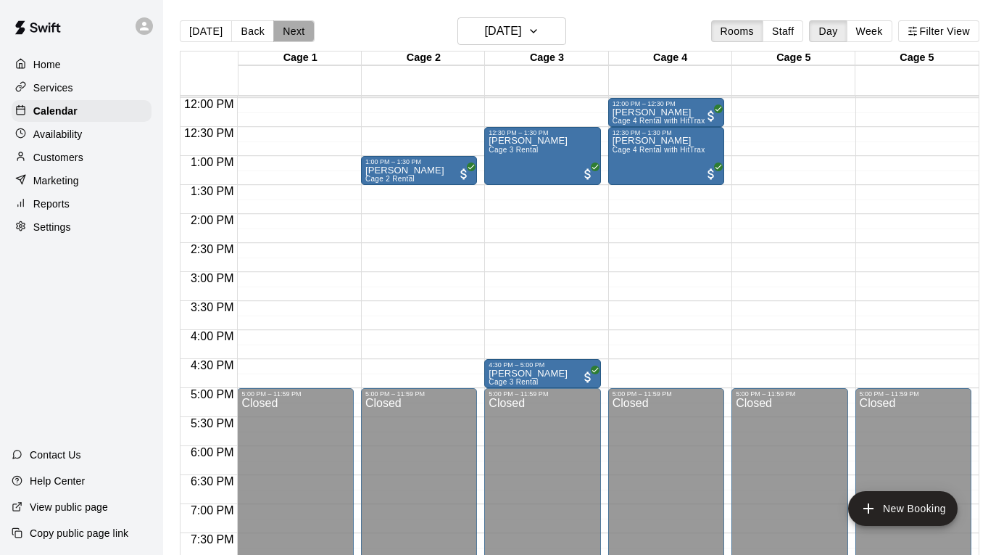
click at [303, 25] on button "Next" at bounding box center [293, 31] width 41 height 22
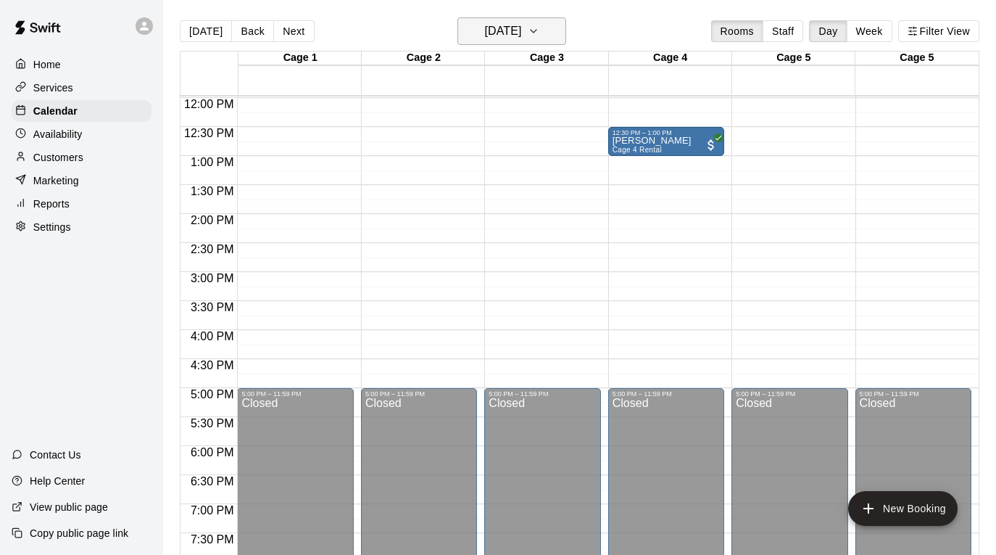
click at [540, 29] on button "[DATE]" at bounding box center [512, 31] width 109 height 28
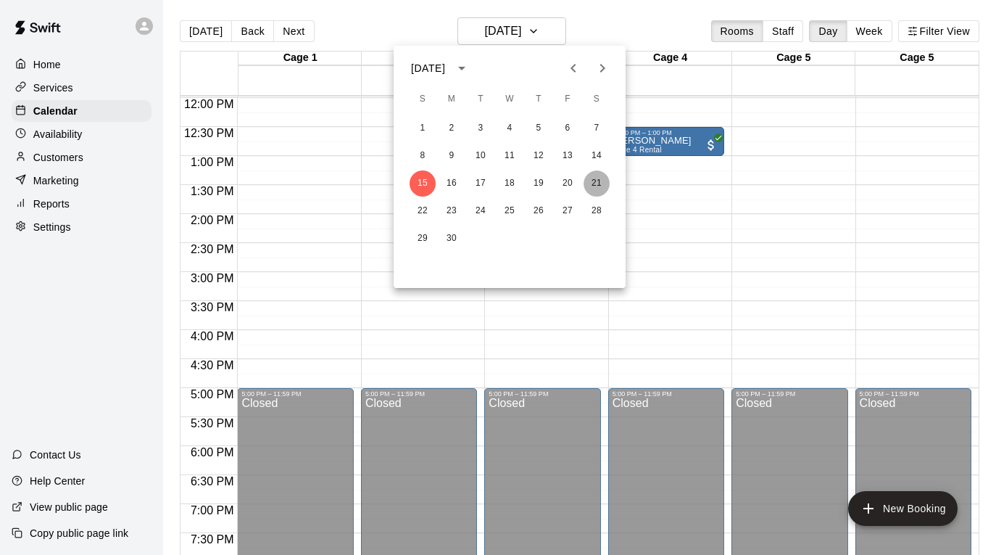
click at [600, 180] on button "21" at bounding box center [597, 183] width 26 height 26
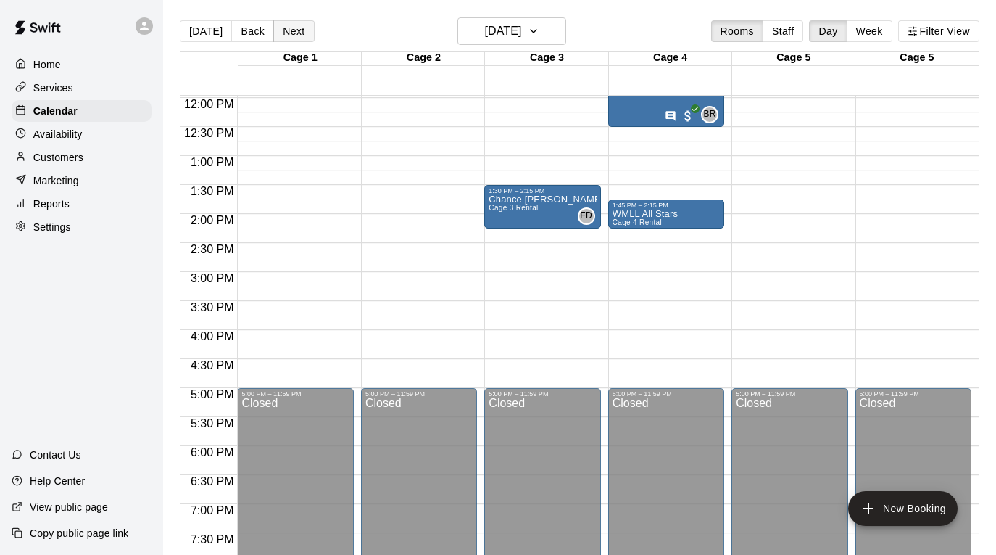
click at [284, 25] on button "Next" at bounding box center [293, 31] width 41 height 22
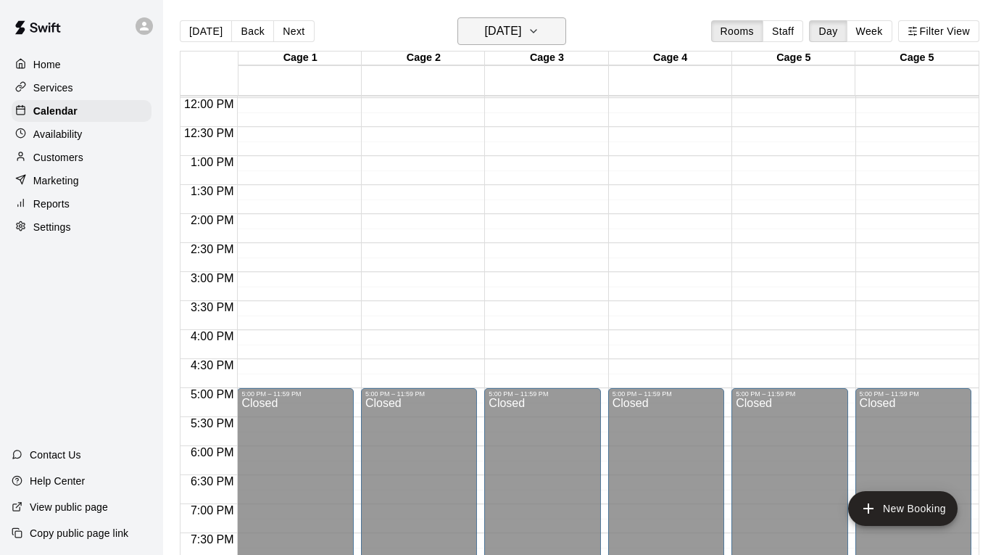
click at [521, 40] on h6 "[DATE]" at bounding box center [502, 31] width 37 height 20
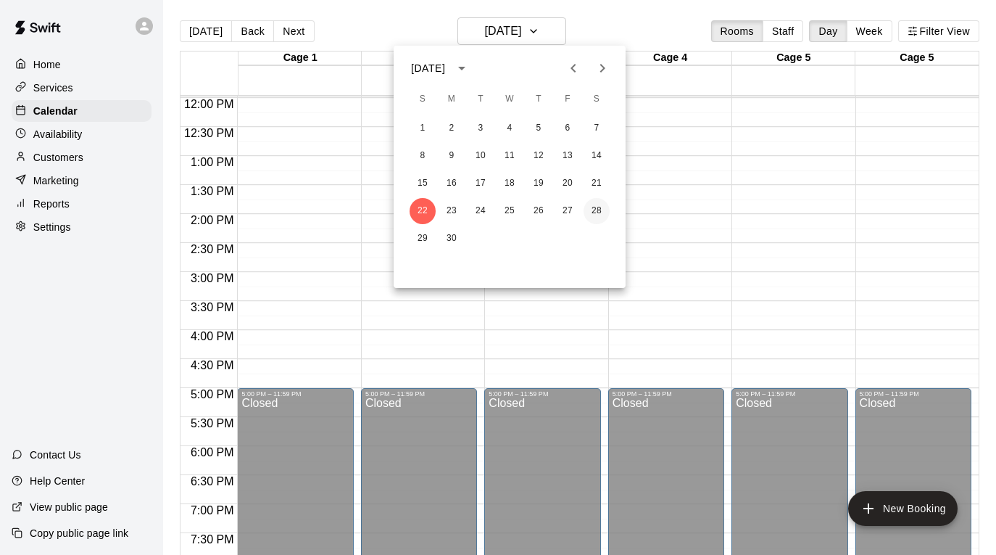
click at [586, 208] on button "28" at bounding box center [597, 211] width 26 height 26
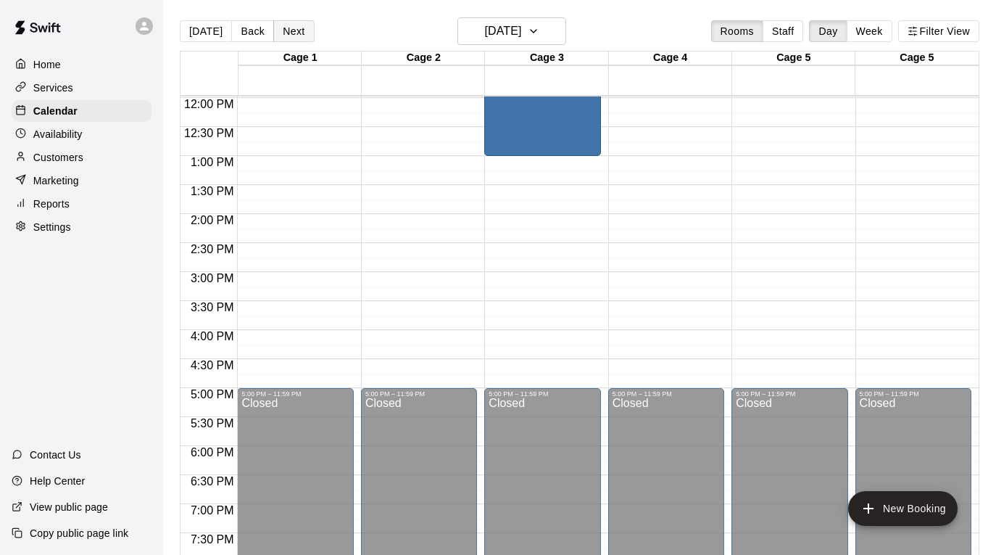
click at [293, 31] on button "Next" at bounding box center [293, 31] width 41 height 22
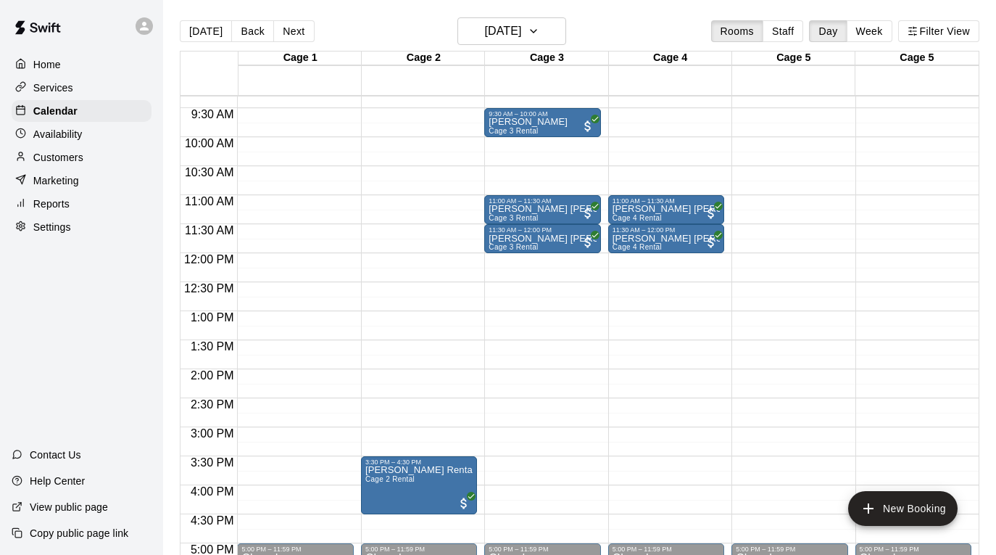
scroll to position [532, 0]
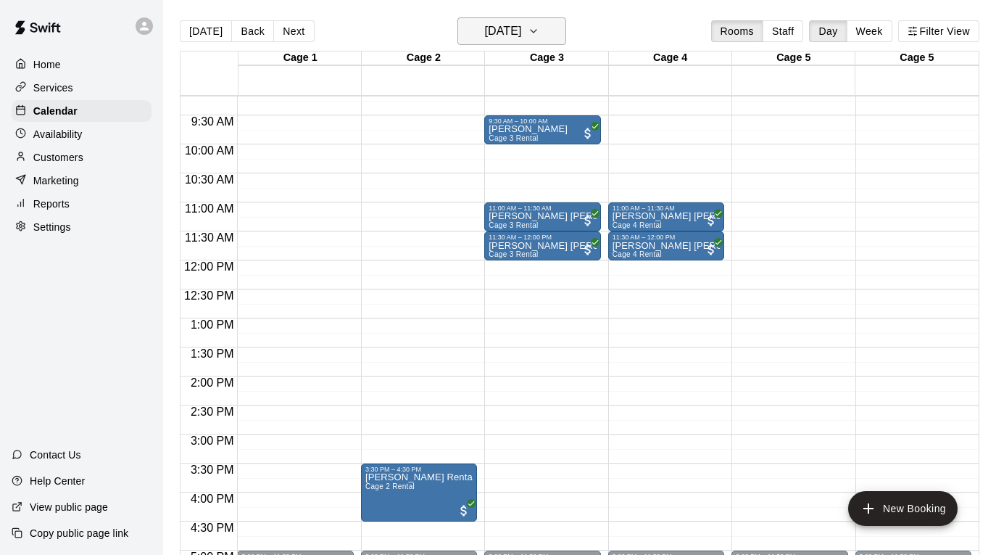
click at [521, 22] on h6 "[DATE]" at bounding box center [502, 31] width 37 height 20
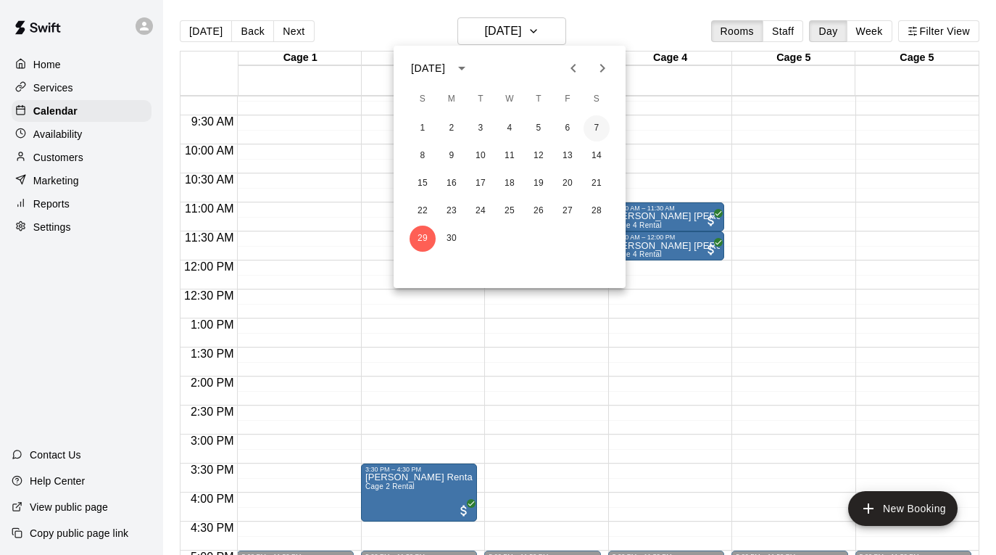
click at [600, 121] on button "7" at bounding box center [597, 128] width 26 height 26
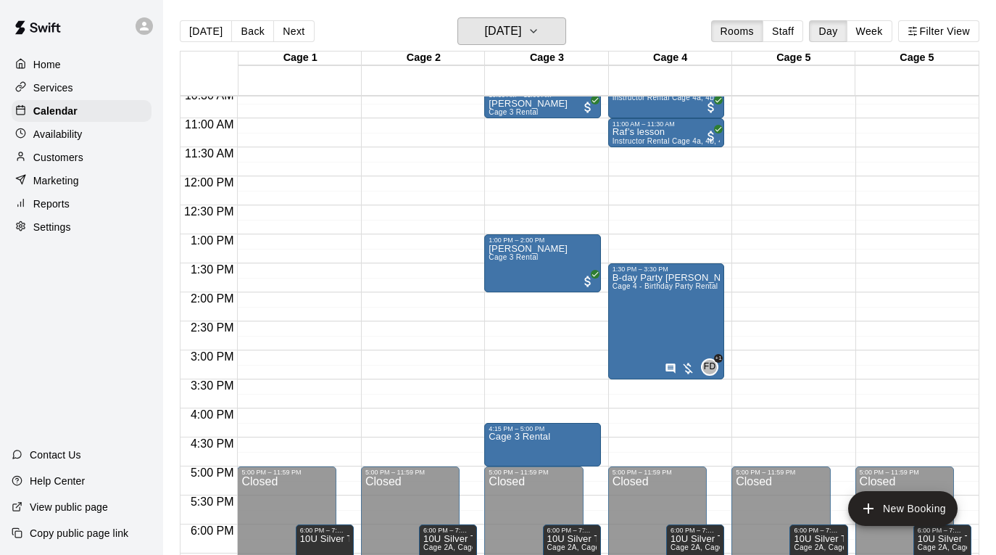
scroll to position [599, 0]
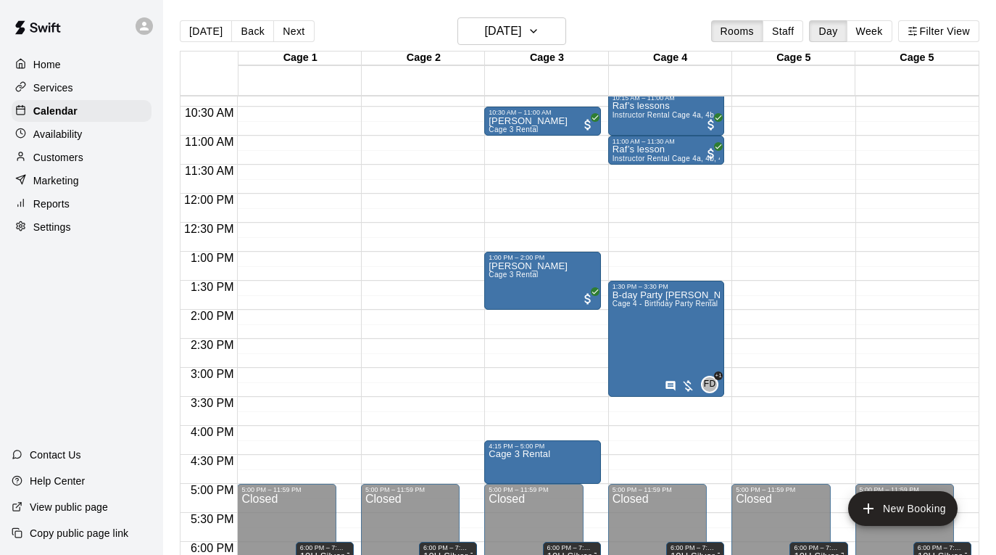
click at [287, 44] on div "[DATE] Back [DATE][DATE] Rooms Staff Day Week Filter View" at bounding box center [580, 33] width 800 height 33
click at [286, 30] on button "Next" at bounding box center [293, 31] width 41 height 22
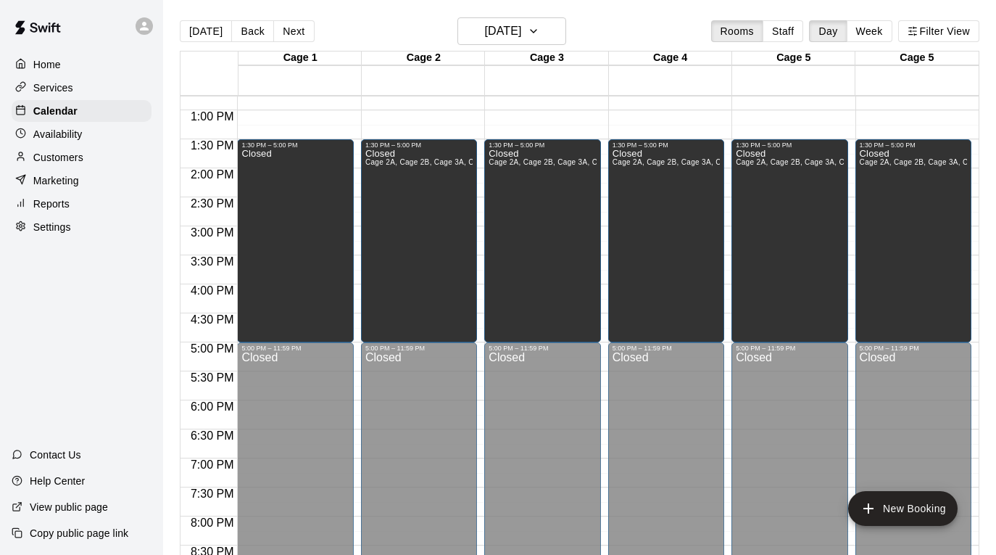
scroll to position [738, 0]
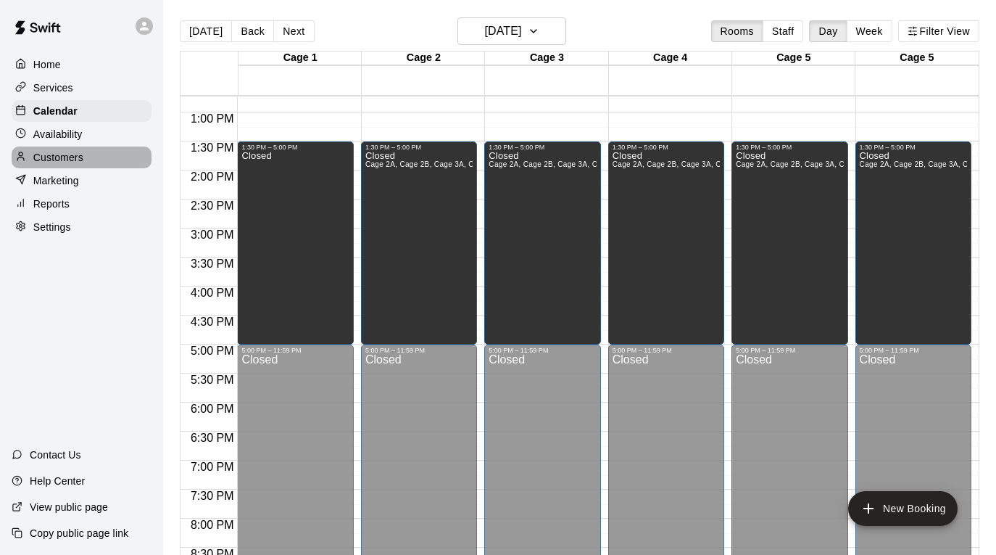
click at [76, 152] on p "Customers" at bounding box center [58, 157] width 50 height 15
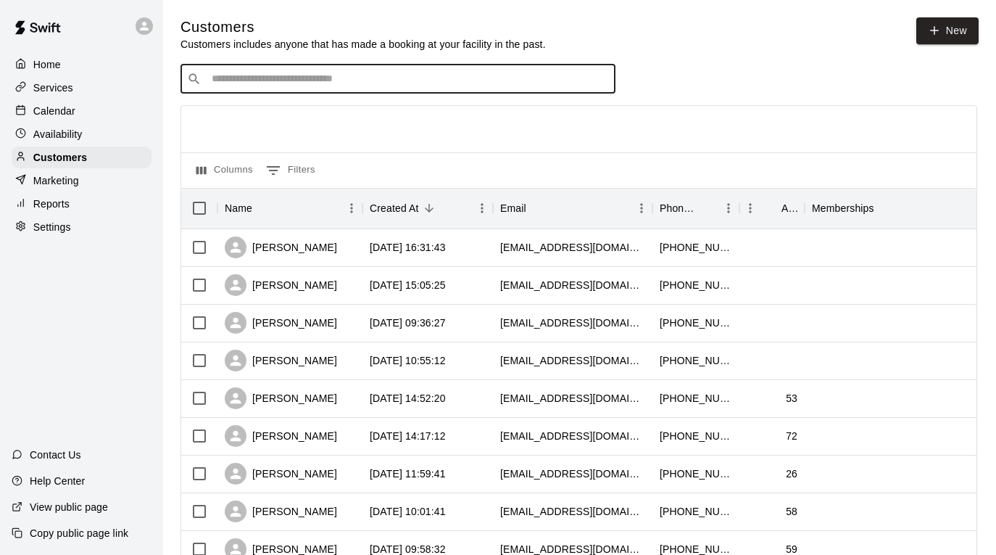
click at [398, 83] on input "Search customers by name or email" at bounding box center [408, 79] width 402 height 15
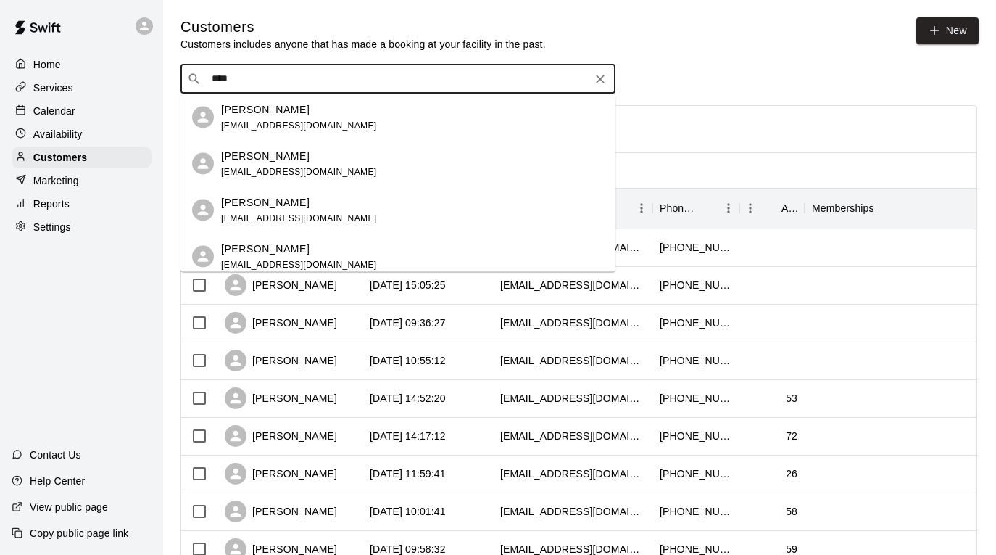
type input "****"
click at [370, 218] on div "[PERSON_NAME] [EMAIL_ADDRESS][PERSON_NAME][DOMAIN_NAME]" at bounding box center [412, 209] width 383 height 31
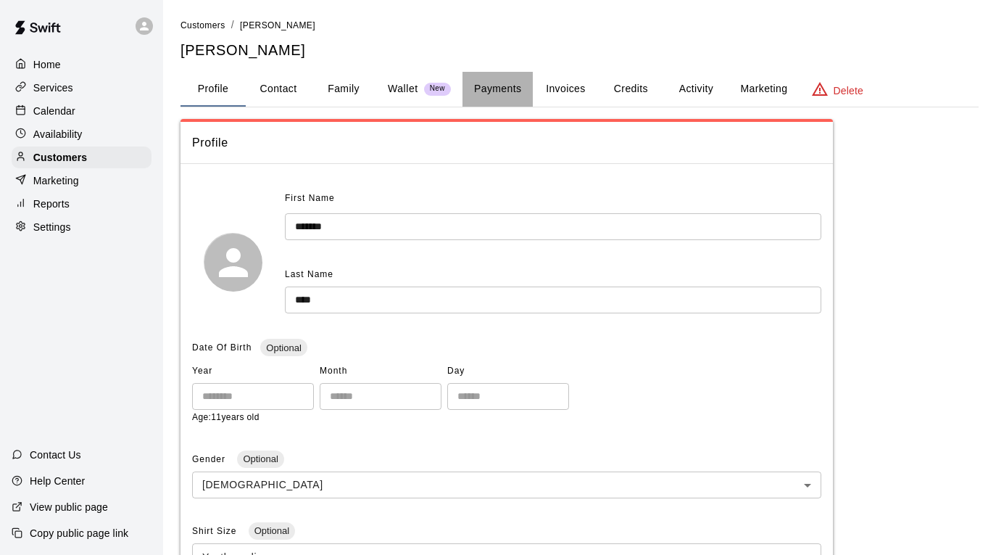
click at [518, 101] on button "Payments" at bounding box center [498, 89] width 70 height 35
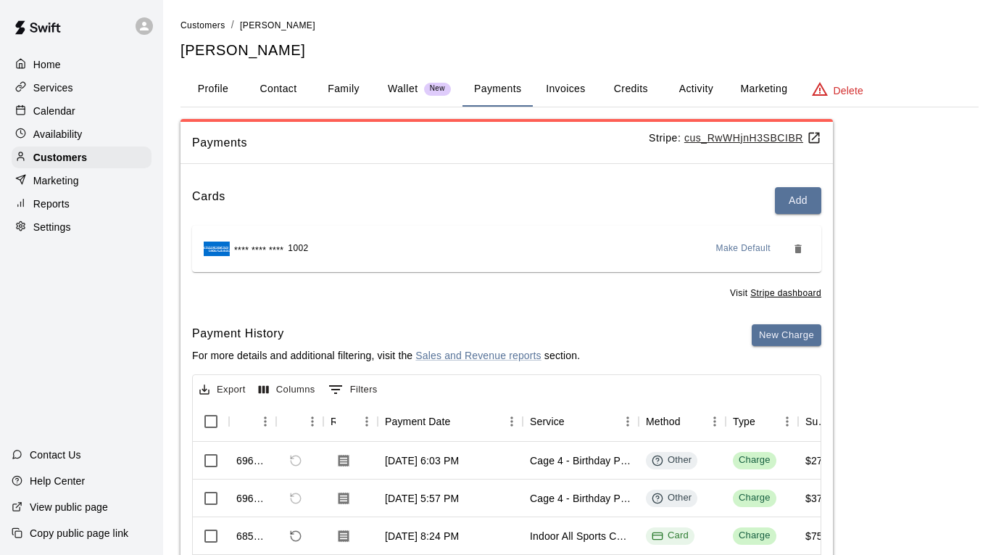
click at [574, 93] on button "Invoices" at bounding box center [565, 89] width 65 height 35
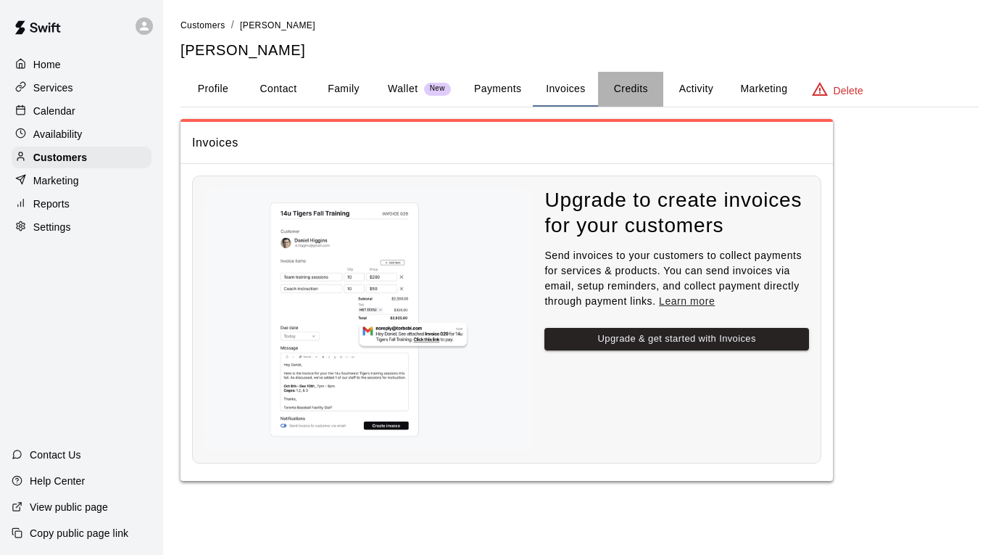
click at [610, 90] on button "Credits" at bounding box center [630, 89] width 65 height 35
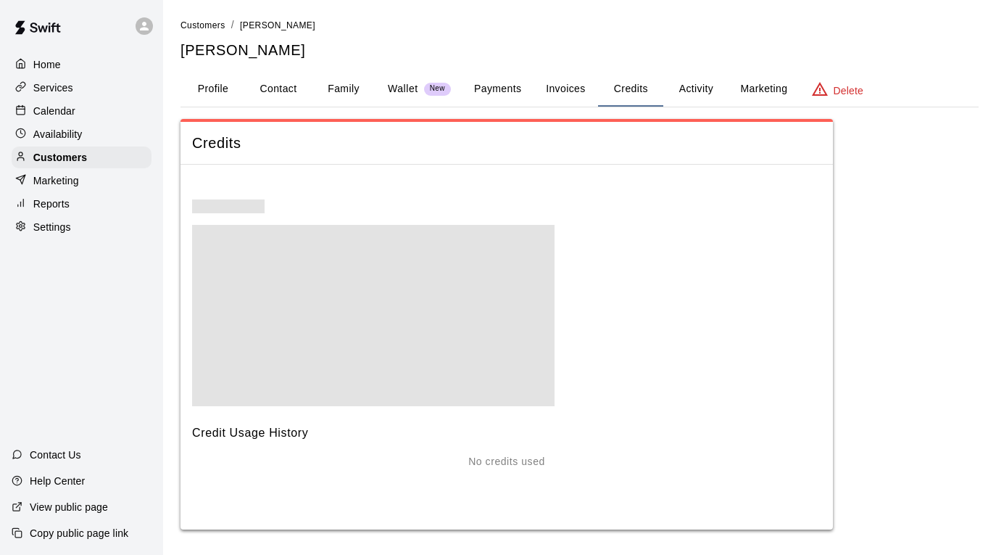
click at [571, 93] on button "Invoices" at bounding box center [565, 89] width 65 height 35
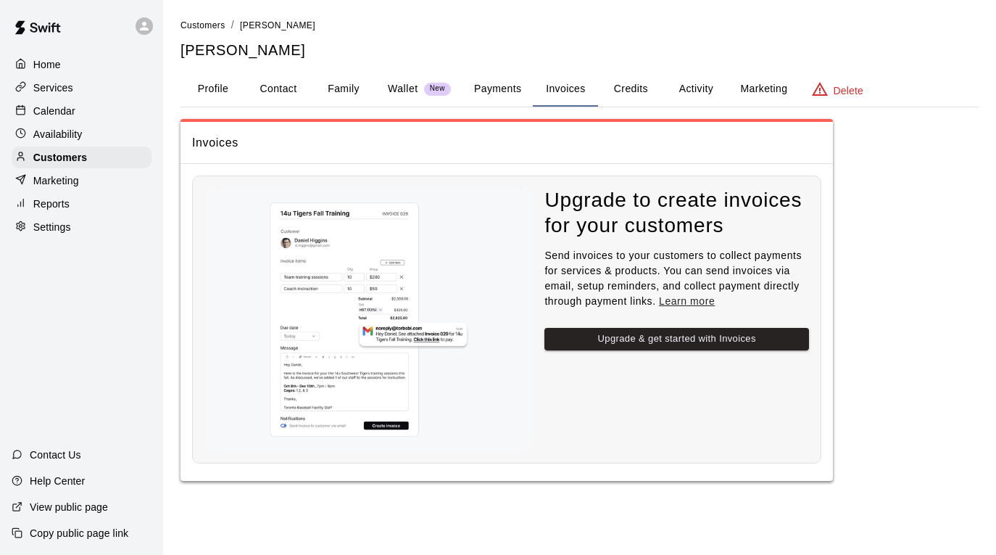
click at [629, 88] on button "Credits" at bounding box center [630, 89] width 65 height 35
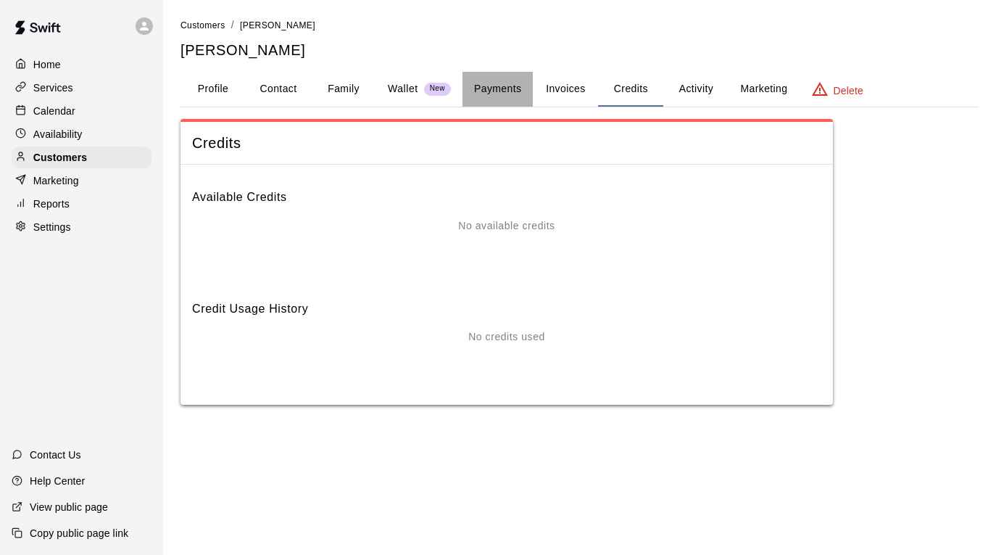
click at [496, 84] on button "Payments" at bounding box center [498, 89] width 70 height 35
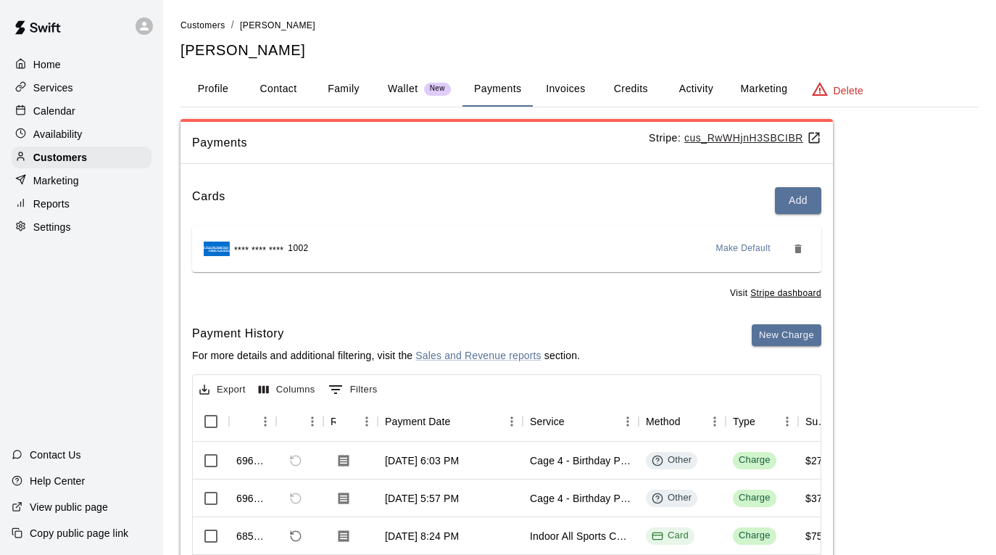
click at [229, 88] on button "Profile" at bounding box center [213, 89] width 65 height 35
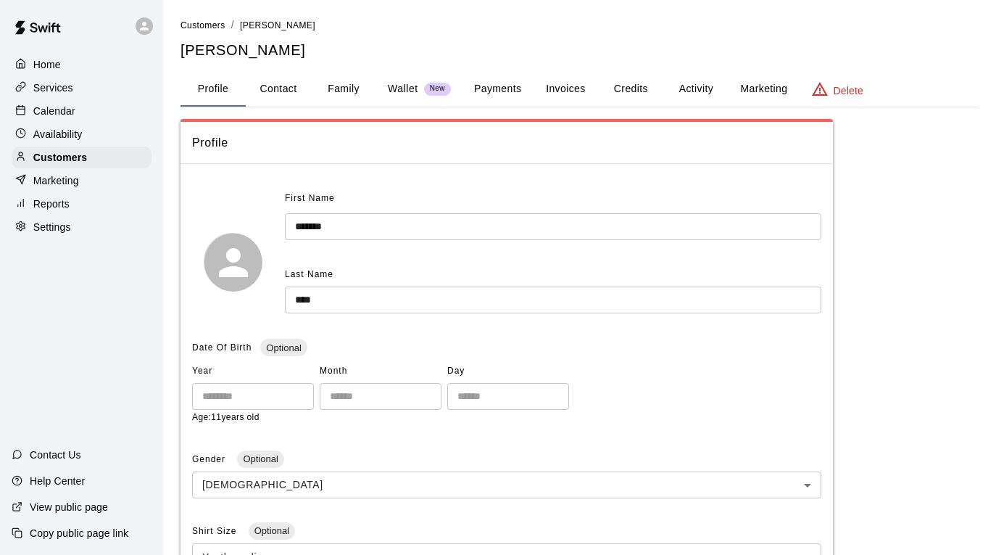
click at [78, 112] on div "Calendar" at bounding box center [82, 111] width 140 height 22
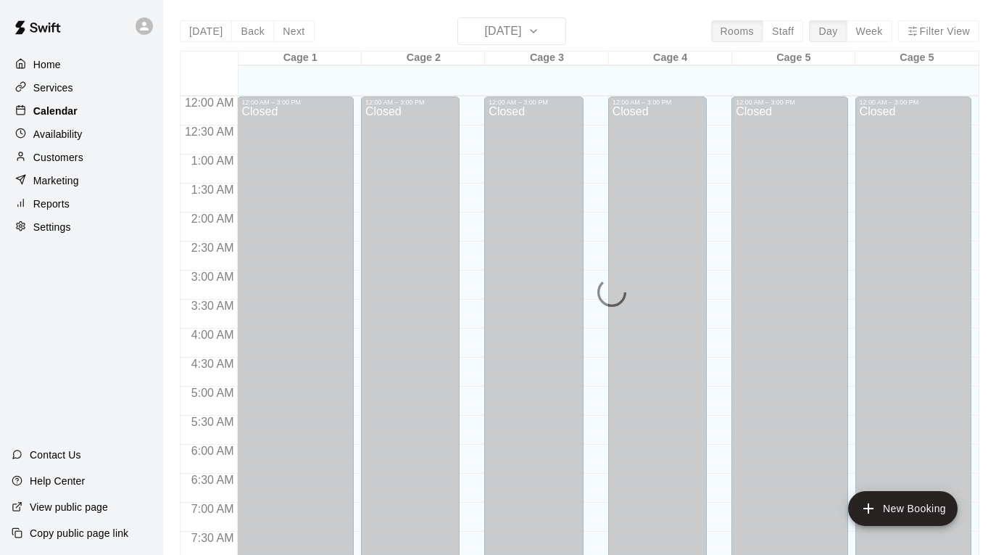
scroll to position [874, 0]
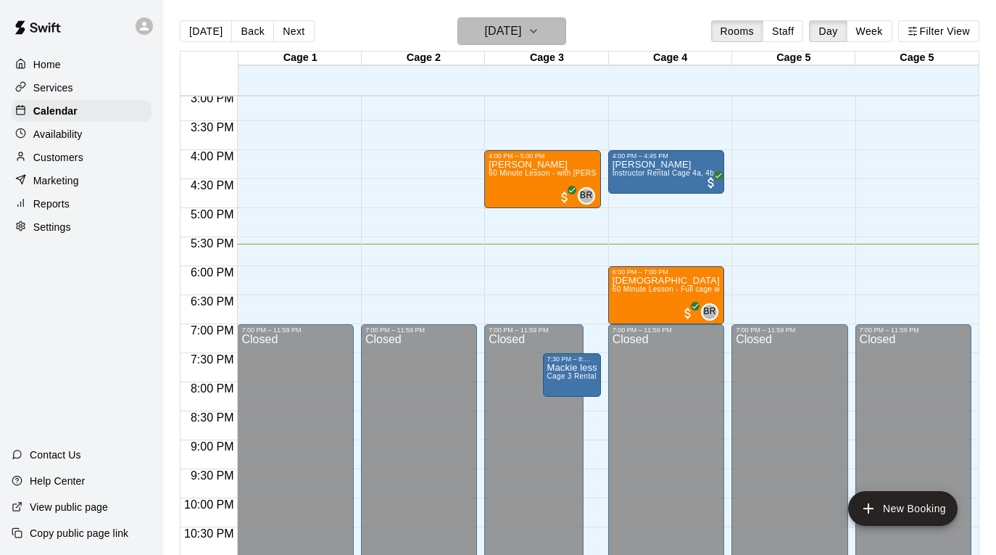
click at [547, 41] on button "[DATE]" at bounding box center [512, 31] width 109 height 28
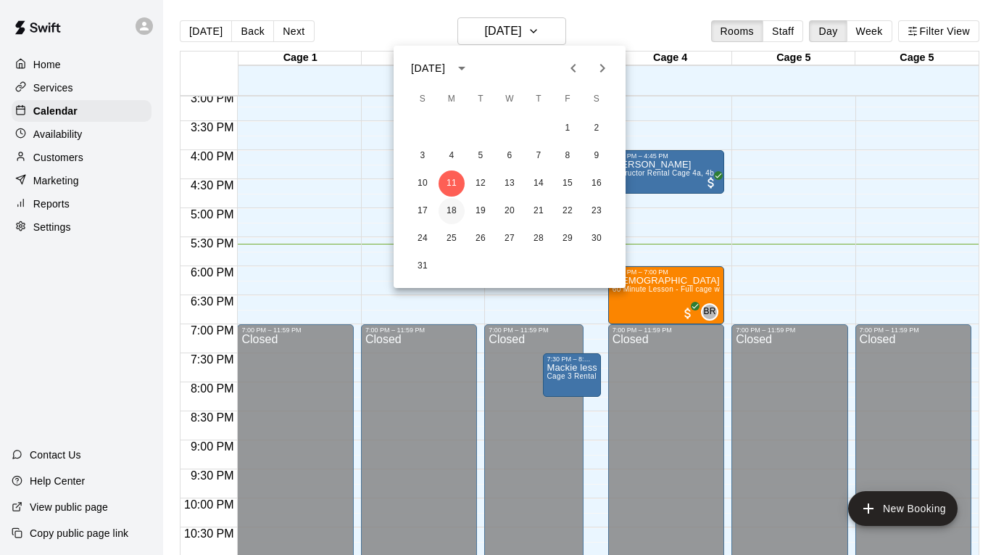
click at [450, 205] on button "18" at bounding box center [452, 211] width 26 height 26
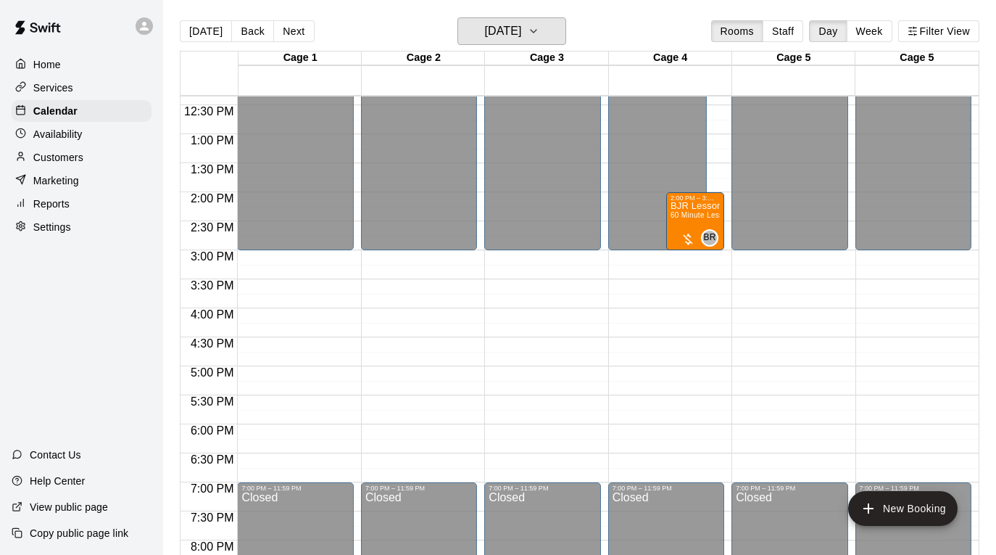
scroll to position [777, 0]
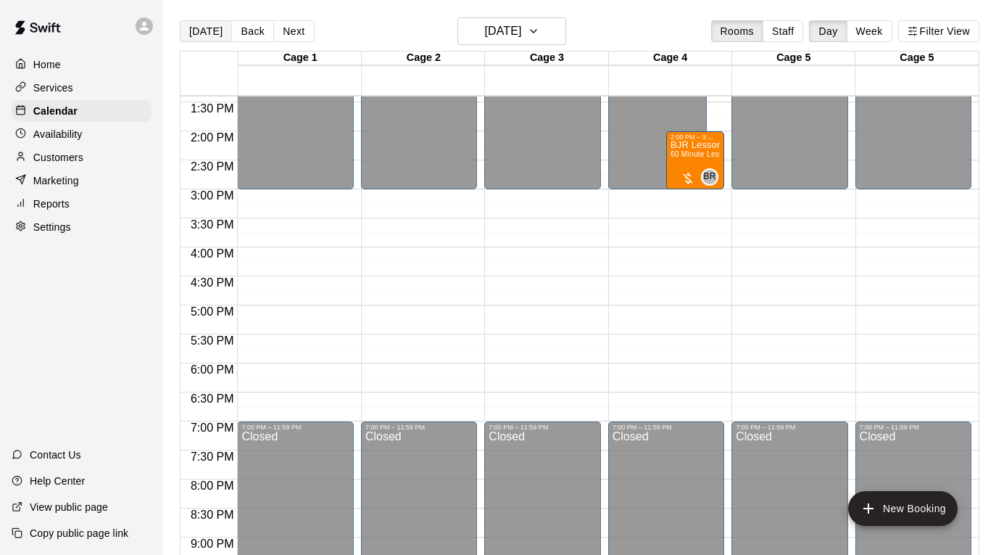
click at [217, 30] on button "[DATE]" at bounding box center [206, 31] width 52 height 22
